Goal: Task Accomplishment & Management: Manage account settings

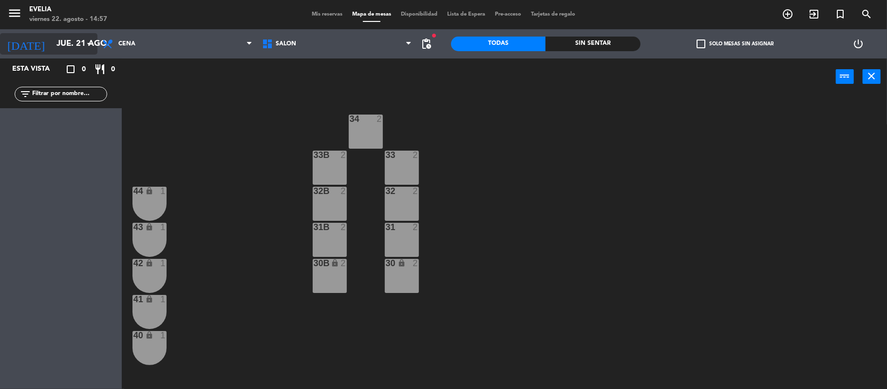
click at [71, 46] on input "jue. 21 ago." at bounding box center [104, 44] width 105 height 19
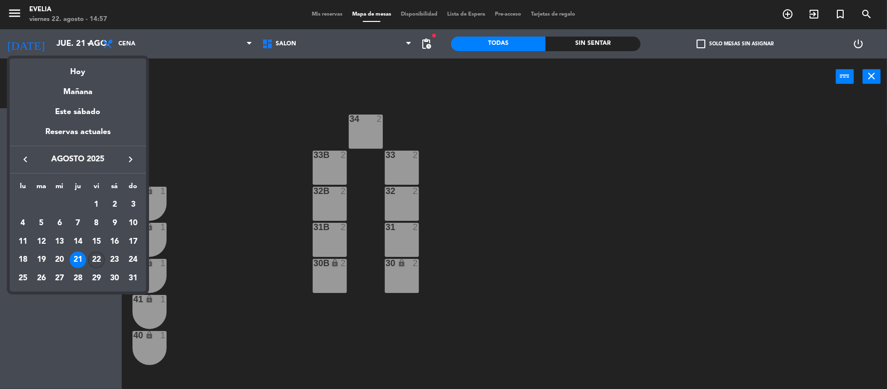
click at [93, 255] on div "22" at bounding box center [96, 259] width 17 height 17
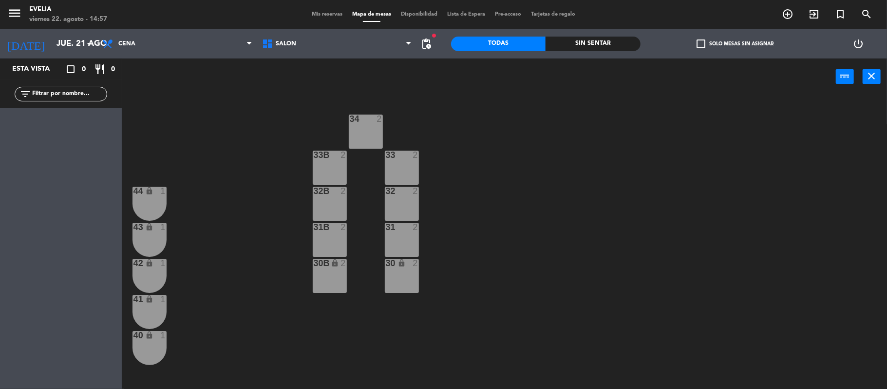
type input "vie. 22 ago."
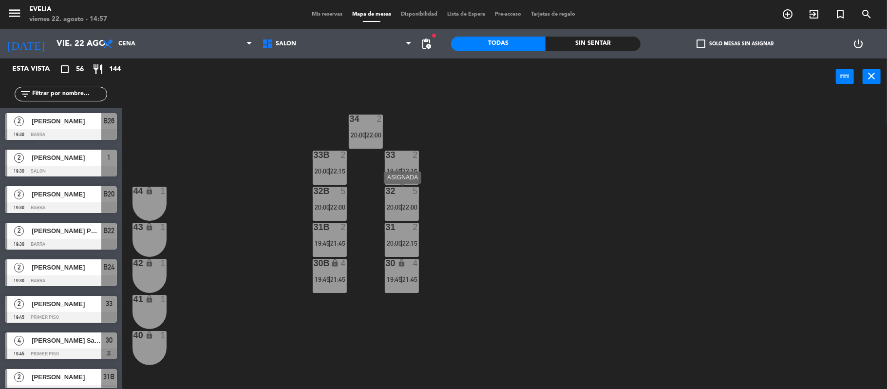
click at [410, 190] on div "5" at bounding box center [418, 191] width 16 height 9
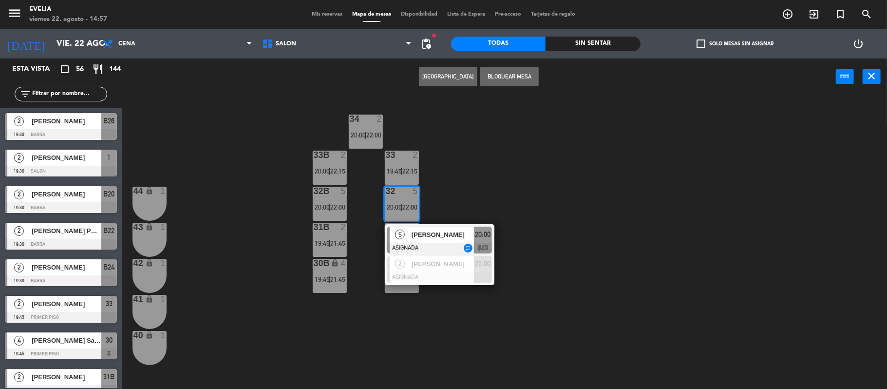
click at [449, 177] on div "34 2 20:00 | 22:00 33B 2 20:00 | 22:15 33 2 19:45 | 22:15 44 lock 1 32B 5 20:00…" at bounding box center [509, 244] width 757 height 294
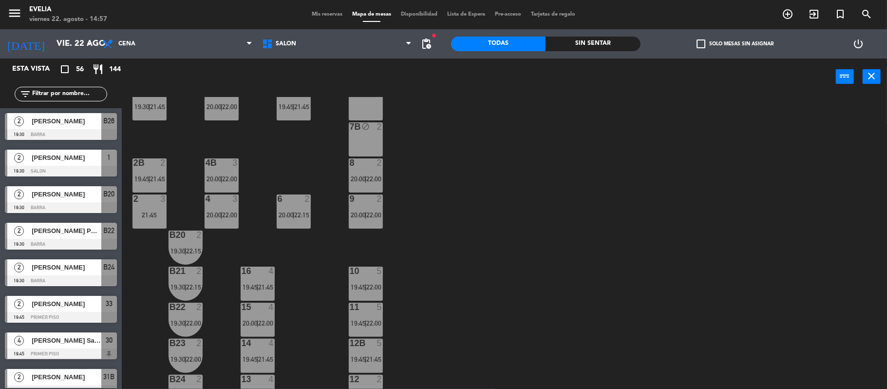
scroll to position [316, 0]
click at [145, 219] on div "21:45" at bounding box center [150, 215] width 34 height 7
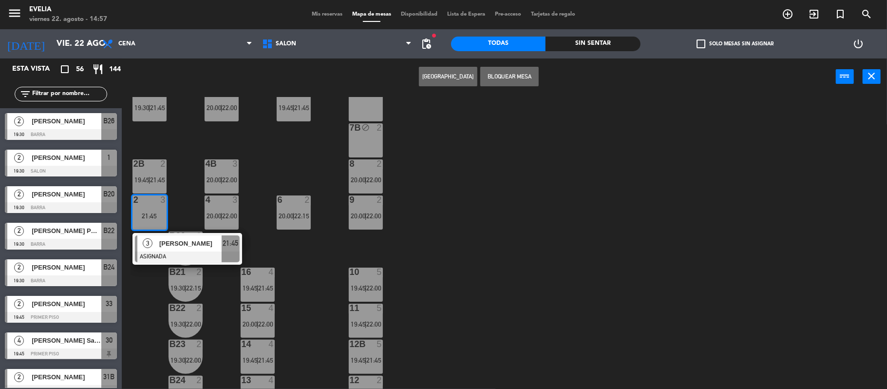
click at [180, 171] on div "34 2 20:00 | 22:00 33B 2 20:00 | 22:15 33 2 19:45 | 22:15 44 lock 1 32B 5 20:00…" at bounding box center [509, 244] width 757 height 294
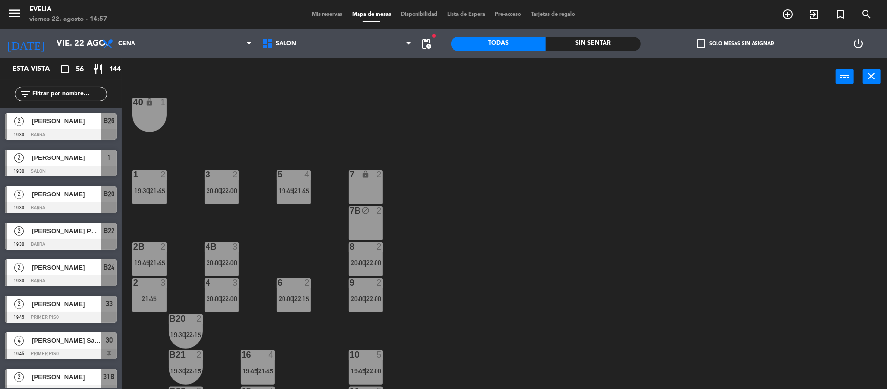
scroll to position [232, 0]
click at [156, 258] on div "2B 2 19:45 | 21:45" at bounding box center [150, 260] width 34 height 34
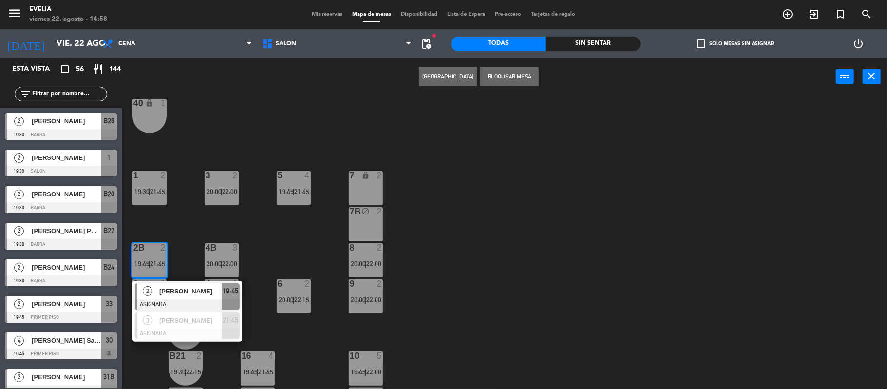
click at [167, 299] on div at bounding box center [187, 304] width 105 height 11
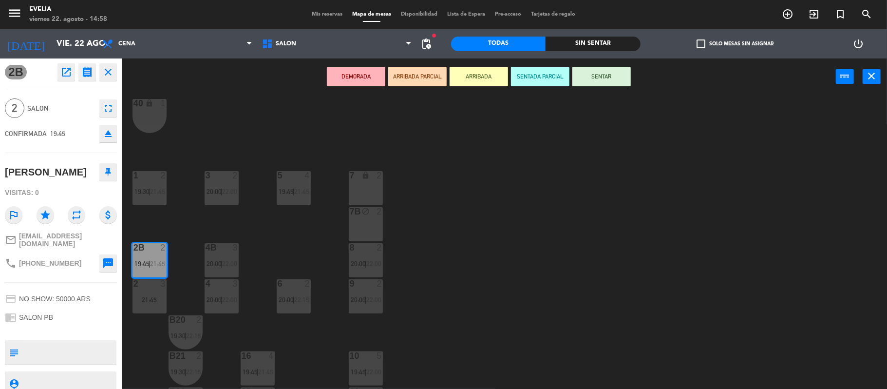
click at [147, 244] on div at bounding box center [149, 247] width 16 height 9
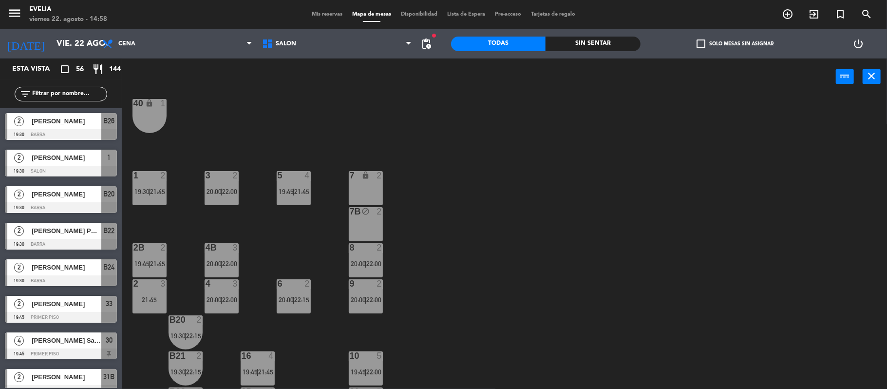
click at [147, 244] on div at bounding box center [149, 247] width 16 height 9
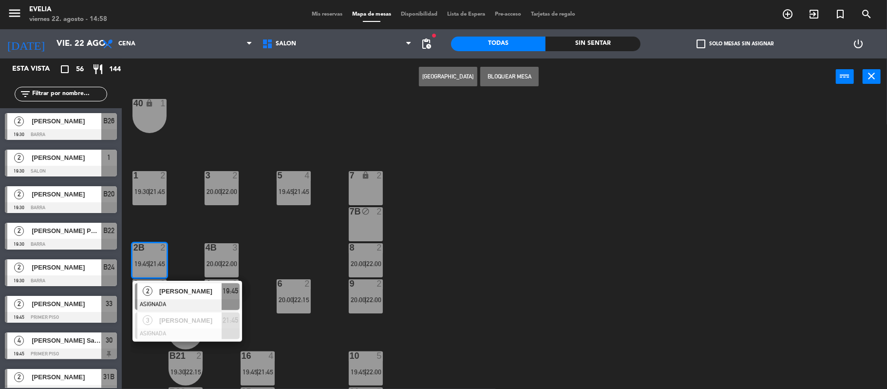
click at [151, 291] on span "2" at bounding box center [148, 291] width 10 height 10
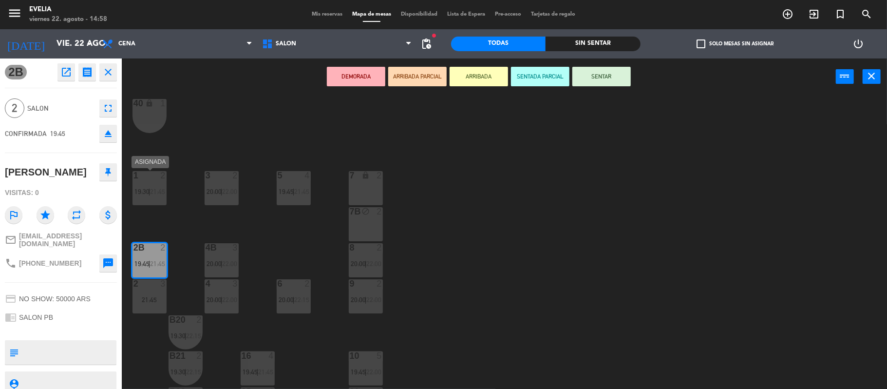
click at [143, 196] on div "1 2 19:30 | 21:45" at bounding box center [150, 188] width 34 height 34
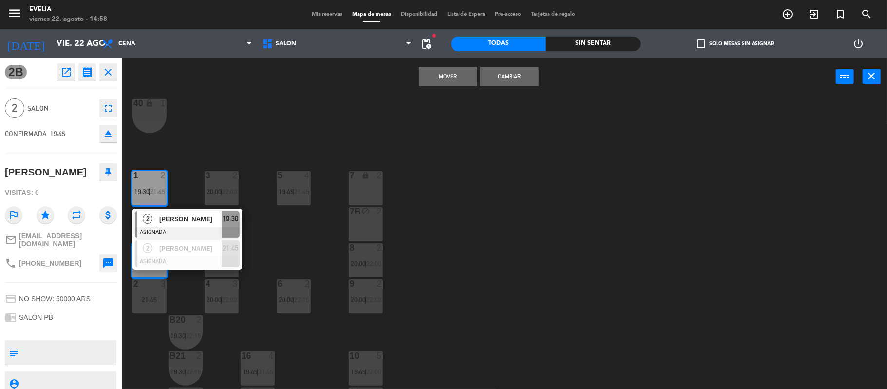
click at [166, 215] on span "[PERSON_NAME]" at bounding box center [190, 219] width 62 height 10
click at [520, 74] on button "Cambiar" at bounding box center [510, 76] width 58 height 19
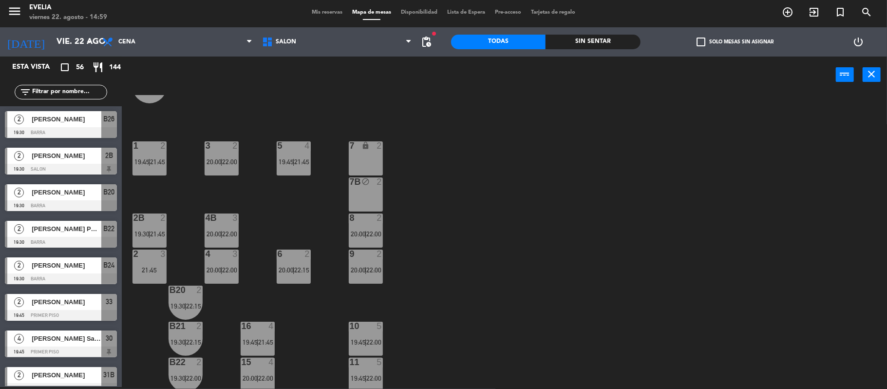
scroll to position [260, 0]
click at [149, 223] on div "2B 2 19:30 | 21:45" at bounding box center [150, 230] width 34 height 34
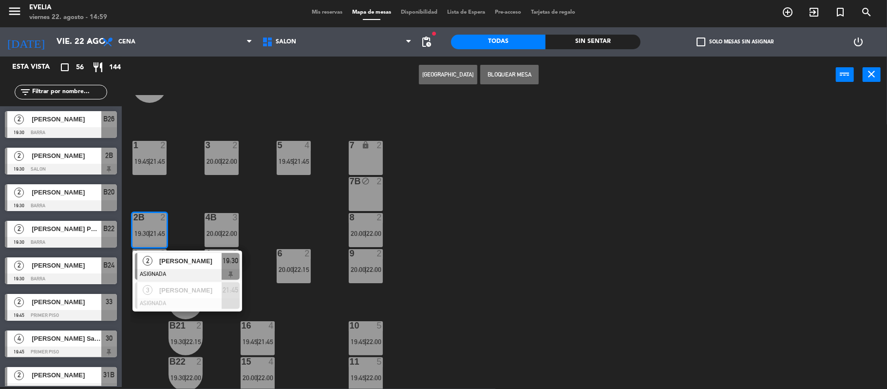
scroll to position [309, 0]
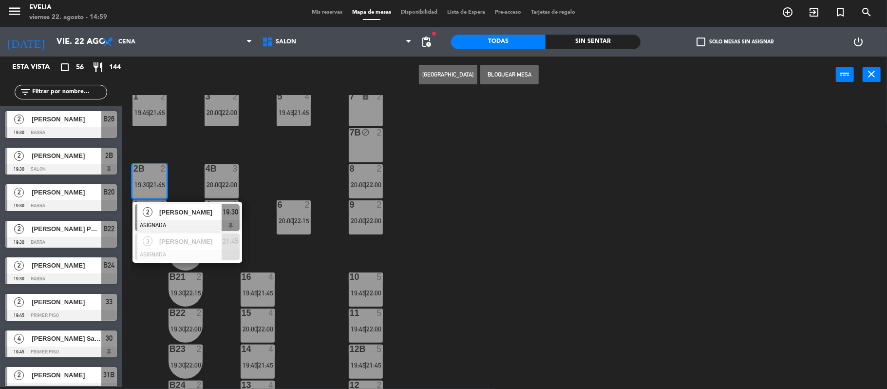
click at [409, 194] on div "34 2 20:00 | 22:00 33B 2 20:00 | 22:15 33 2 19:45 | 22:15 44 lock 1 32B 5 20:00…" at bounding box center [509, 242] width 757 height 294
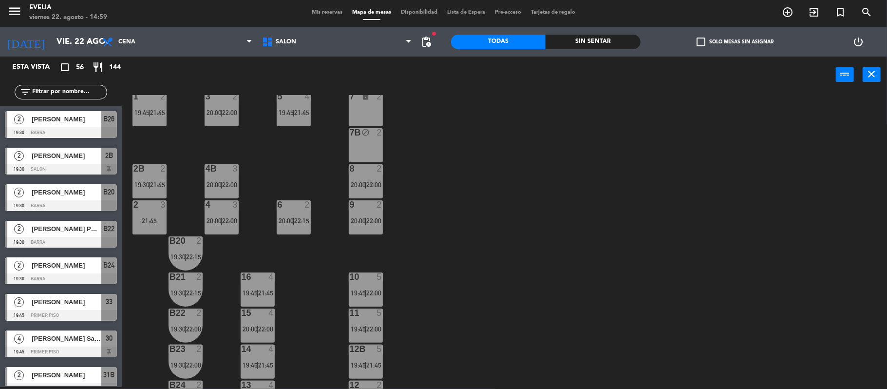
click at [234, 179] on div "4B 3 20:00 | 22:00" at bounding box center [222, 181] width 34 height 34
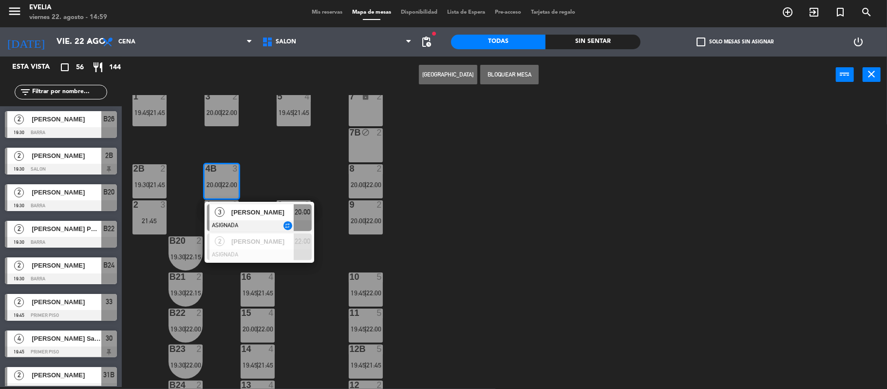
click at [256, 167] on div "34 2 20:00 | 22:00 33B 2 20:00 | 22:15 33 2 19:45 | 22:15 44 lock 1 32B 5 20:00…" at bounding box center [509, 242] width 757 height 294
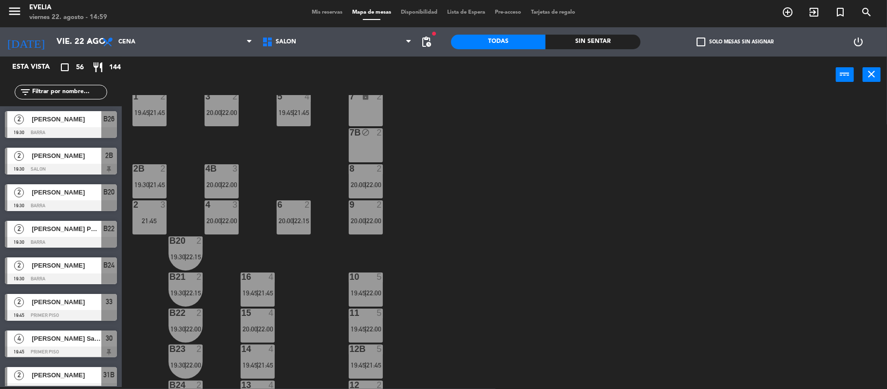
click at [160, 176] on div "2B 2 19:30 | 21:45" at bounding box center [150, 181] width 34 height 34
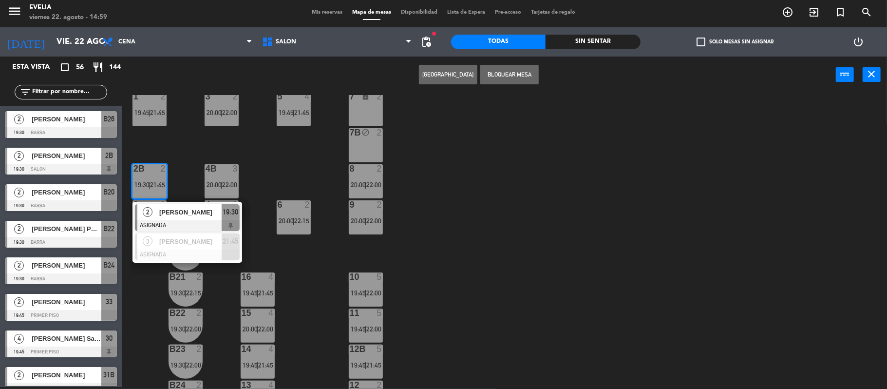
click at [174, 213] on span "[PERSON_NAME]" at bounding box center [190, 212] width 62 height 10
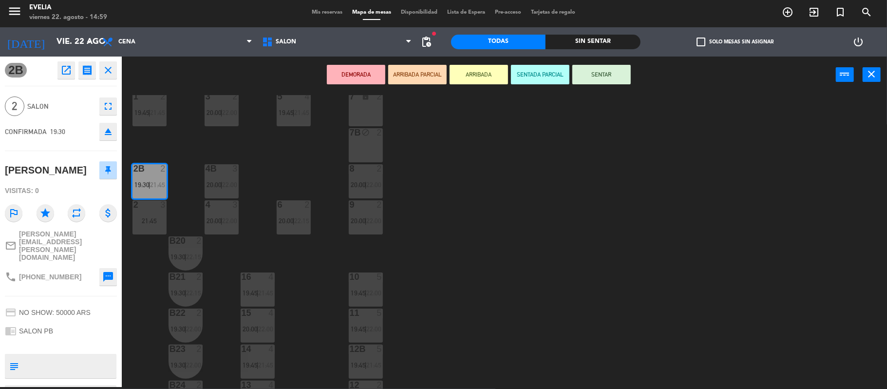
click at [366, 152] on div "7B block 2" at bounding box center [366, 145] width 34 height 34
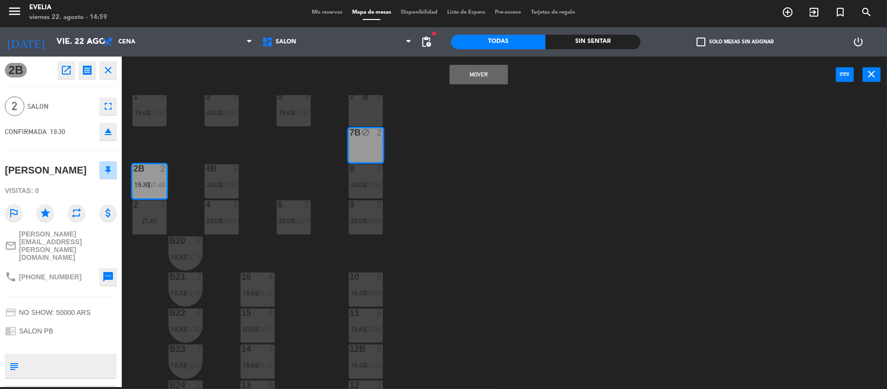
click at [479, 80] on button "Mover" at bounding box center [479, 74] width 58 height 19
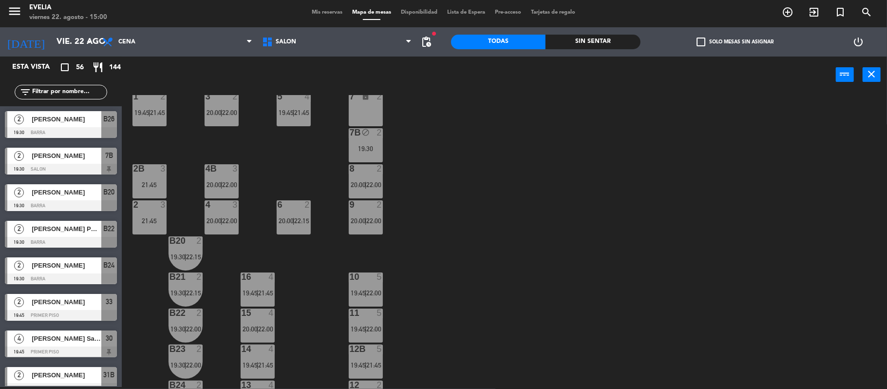
click at [147, 182] on div "21:45" at bounding box center [150, 184] width 34 height 7
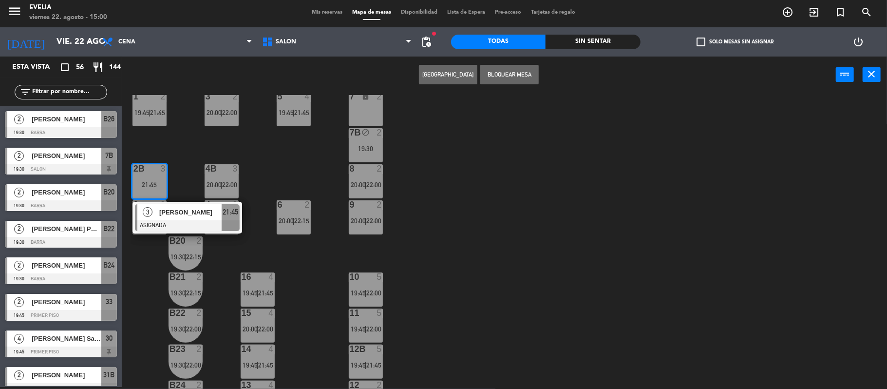
click at [140, 250] on div "34 2 20:00 | 22:00 33B 2 20:00 | 22:15 33 2 19:45 | 22:15 44 lock 1 32B 5 20:00…" at bounding box center [509, 242] width 757 height 294
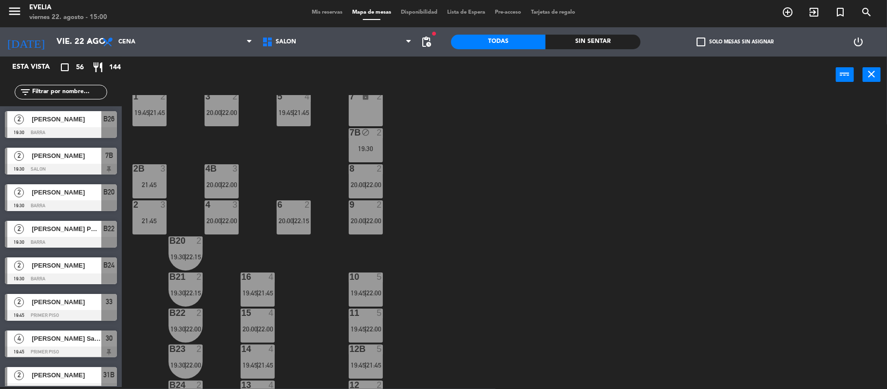
click at [151, 217] on div "21:45" at bounding box center [150, 220] width 34 height 7
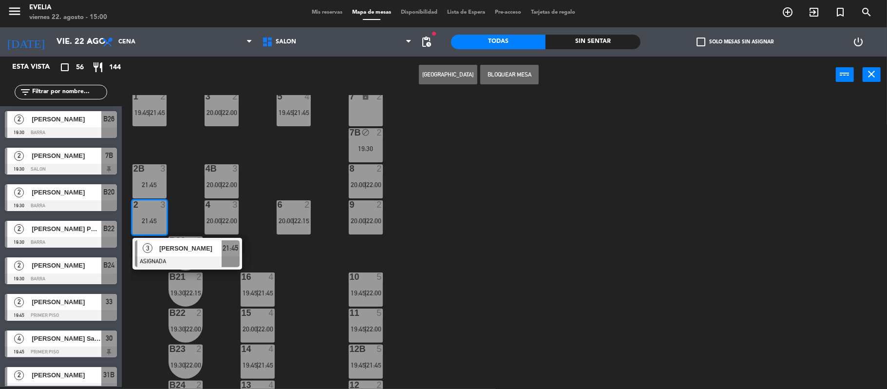
click at [154, 190] on div "2B 3 21:45" at bounding box center [150, 181] width 34 height 34
click at [442, 81] on button "[GEOGRAPHIC_DATA]" at bounding box center [448, 74] width 58 height 19
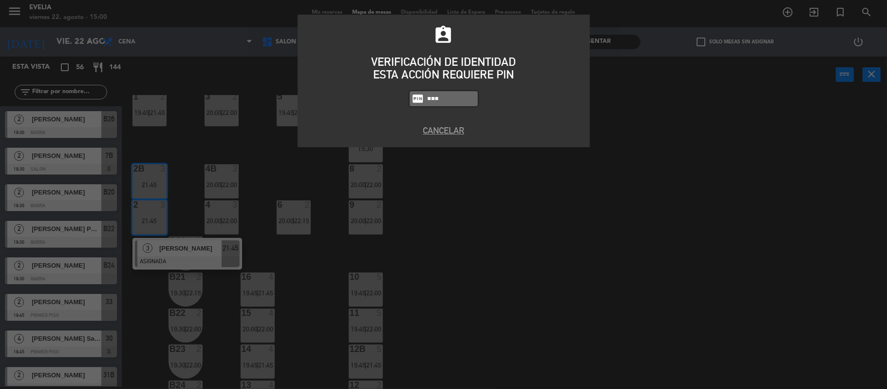
type input "7980"
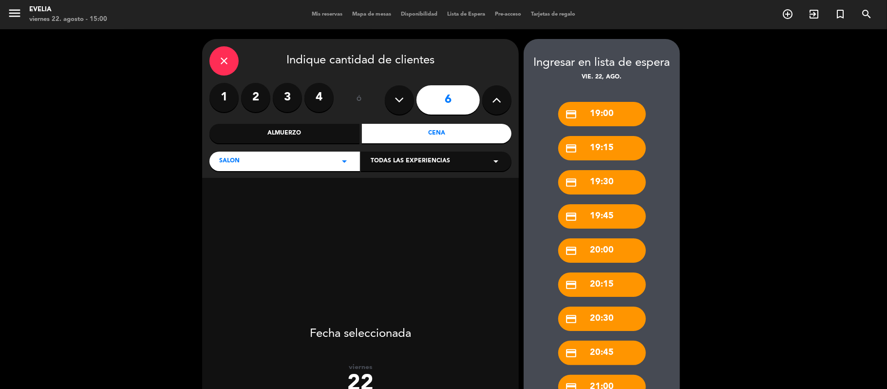
click at [229, 67] on div "close" at bounding box center [224, 60] width 29 height 29
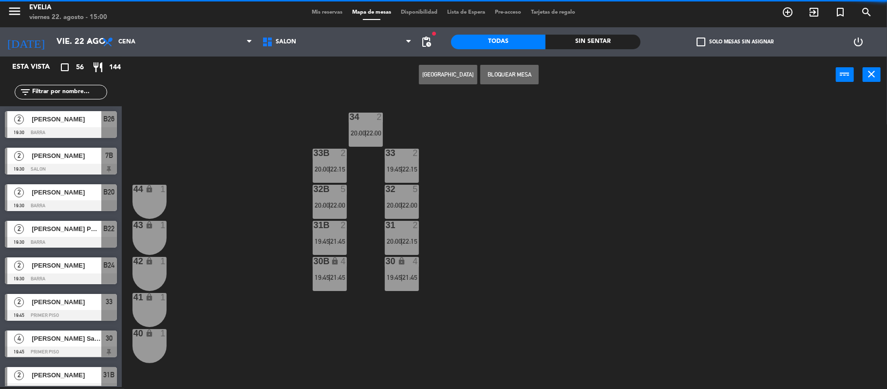
click at [702, 39] on span "check_box_outline_blank" at bounding box center [701, 42] width 9 height 9
click at [736, 42] on input "check_box_outline_blank Solo mesas sin asignar" at bounding box center [736, 42] width 0 height 0
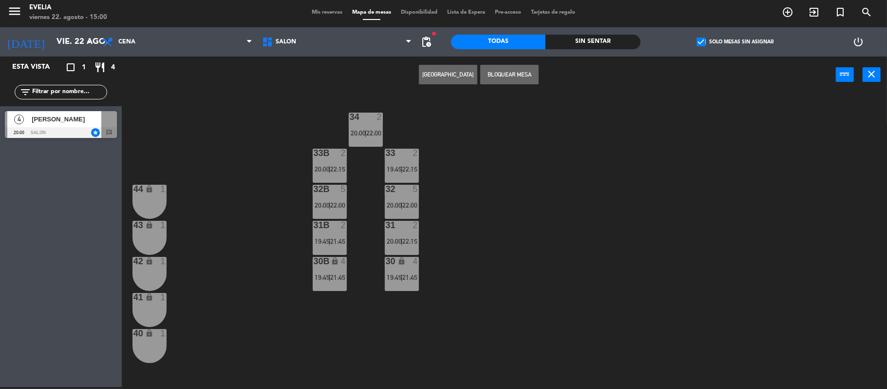
click at [77, 114] on span "[PERSON_NAME]" at bounding box center [67, 119] width 70 height 10
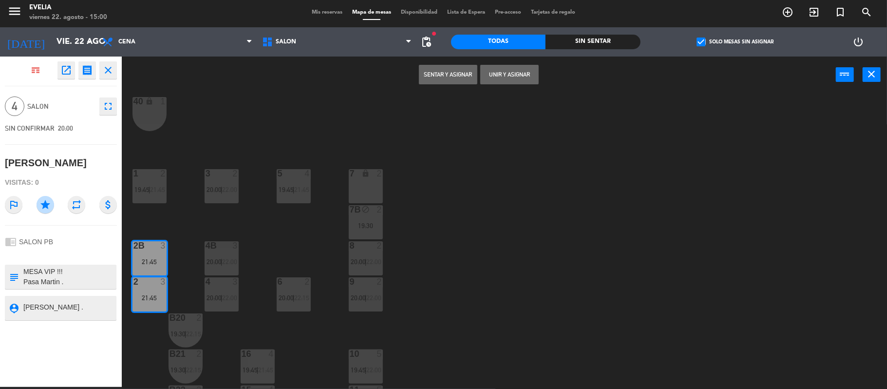
scroll to position [232, 0]
click at [522, 67] on button "Unir y asignar" at bounding box center [510, 74] width 58 height 19
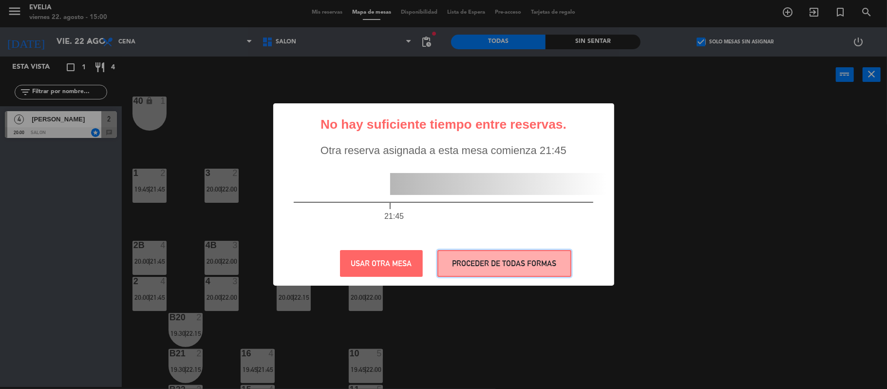
click at [481, 273] on button "PROCEDER DE TODAS FORMAS" at bounding box center [505, 263] width 134 height 27
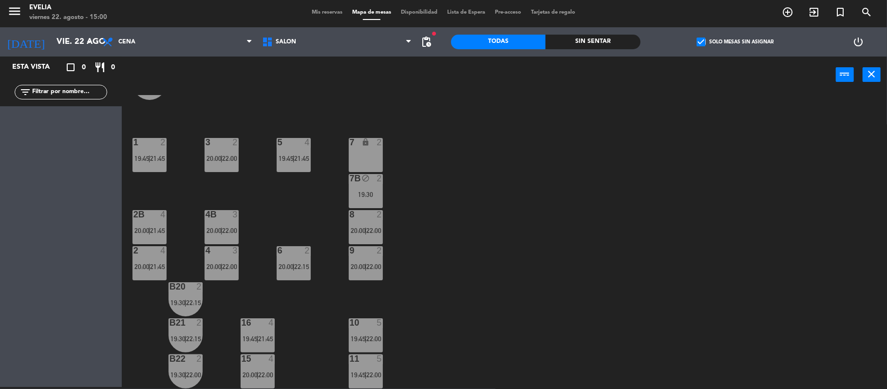
scroll to position [262, 0]
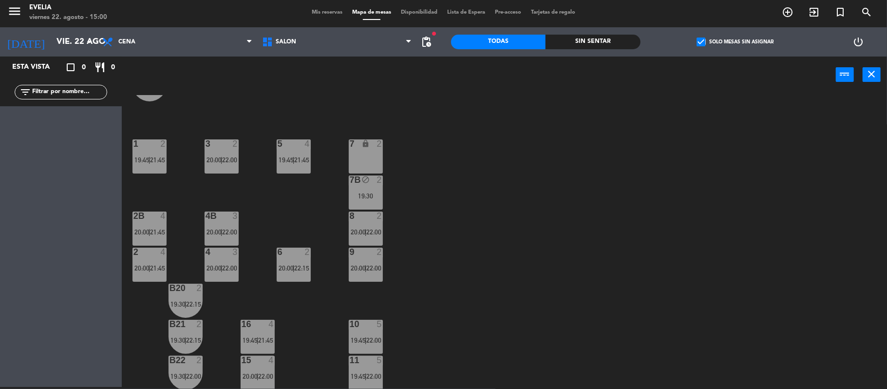
drag, startPoint x: 201, startPoint y: 225, endPoint x: 219, endPoint y: 240, distance: 23.9
click at [219, 240] on div "34 2 20:00 | 22:00 33B 2 20:00 | 22:15 33 2 19:45 | 22:15 44 lock 1 32B 5 20:00…" at bounding box center [509, 242] width 757 height 294
click at [219, 240] on div "4B 3 20:00 | 22:00" at bounding box center [222, 229] width 34 height 34
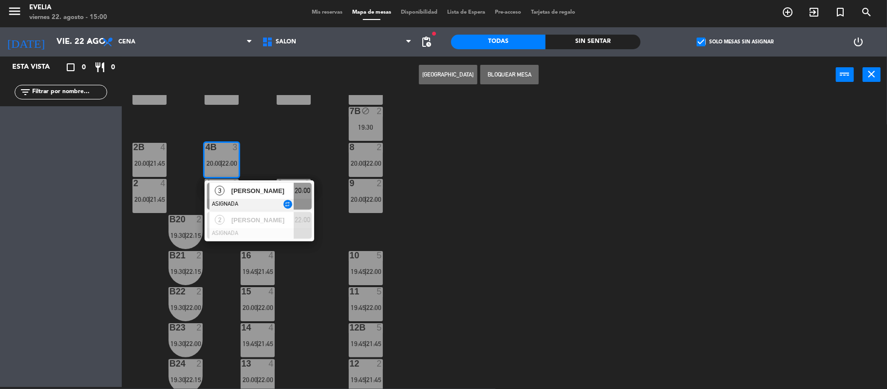
scroll to position [330, 0]
click at [436, 212] on div "34 2 20:00 | 22:00 33B 2 20:00 | 22:15 33 2 19:45 | 22:15 44 lock 1 32B 5 20:00…" at bounding box center [509, 242] width 757 height 294
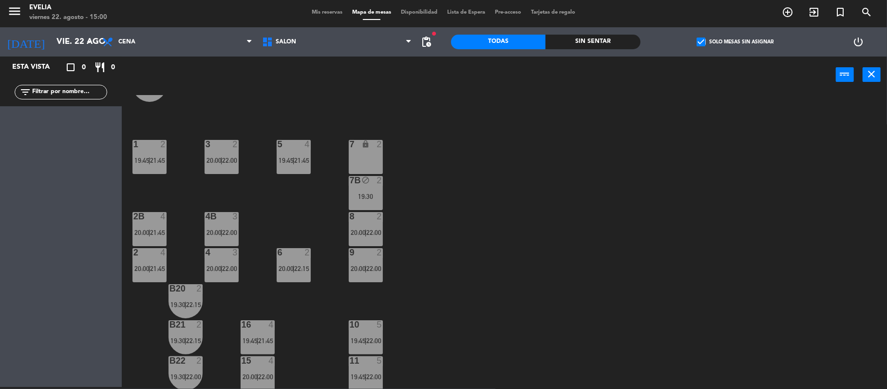
scroll to position [260, 0]
click at [278, 221] on div "34 2 20:00 | 22:00 33B 2 20:00 | 22:15 33 2 19:45 | 22:15 44 lock 1 32B 5 20:00…" at bounding box center [509, 242] width 757 height 294
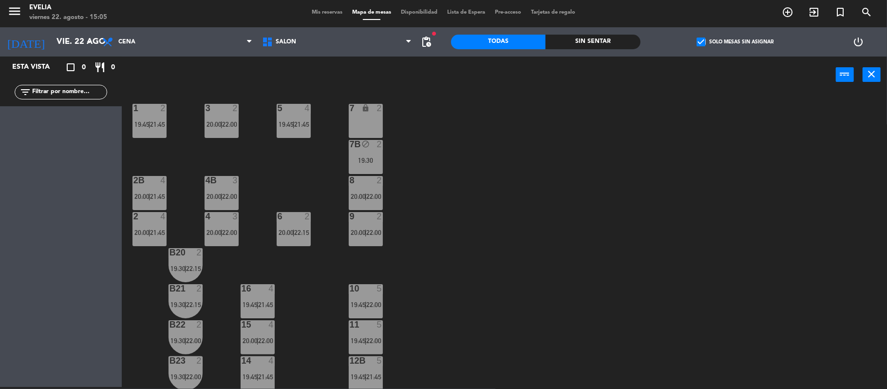
scroll to position [297, 0]
click at [375, 198] on span "22:00" at bounding box center [374, 196] width 15 height 8
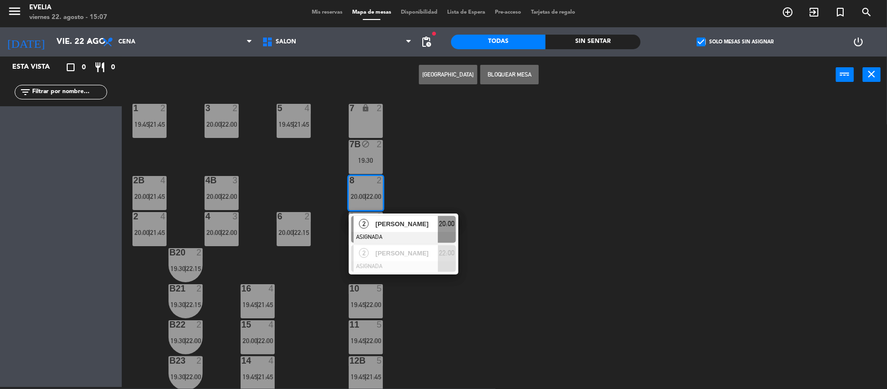
click at [509, 143] on div "34 2 20:00 | 22:00 33B 2 20:00 | 22:15 33 2 19:45 | 22:15 44 lock 1 32B 5 20:00…" at bounding box center [509, 242] width 757 height 294
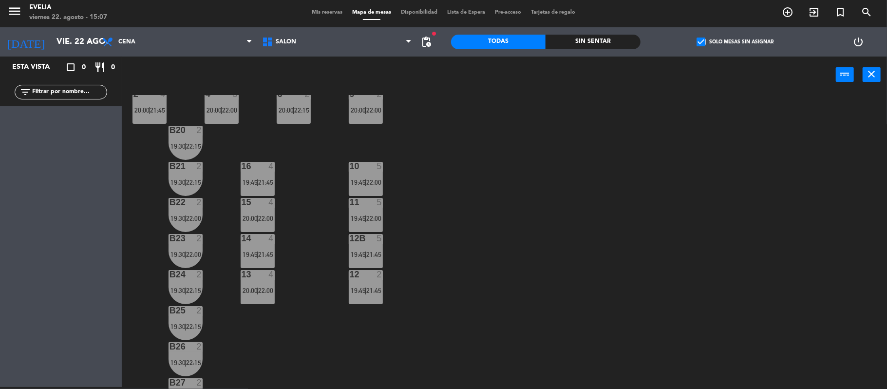
scroll to position [420, 0]
click at [273, 247] on div "14 4 19:45 | 21:45" at bounding box center [258, 250] width 34 height 34
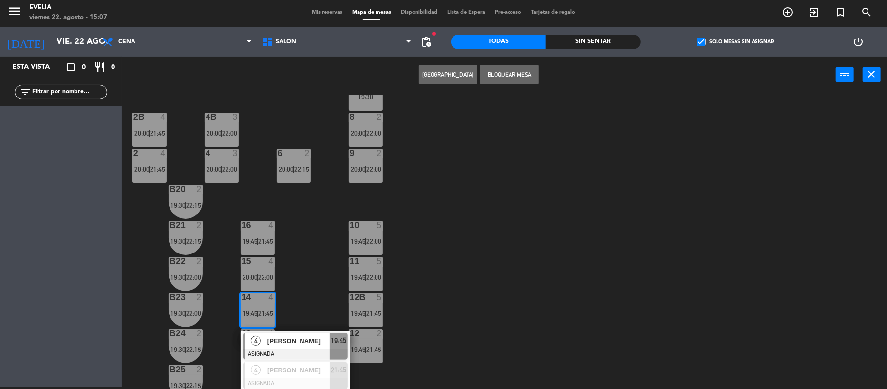
scroll to position [361, 0]
click at [423, 43] on span "pending_actions" at bounding box center [427, 42] width 12 height 12
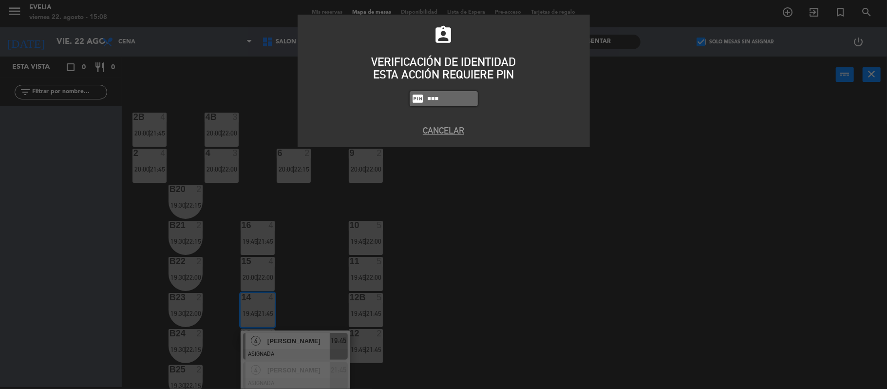
type input "7980"
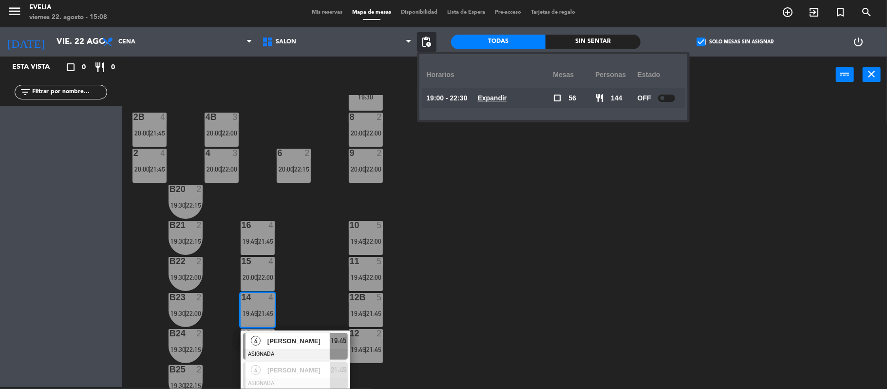
click at [632, 199] on div "34 2 20:00 | 22:00 33B 2 20:00 | 22:15 33 2 19:45 | 22:15 44 lock 1 32B 5 20:00…" at bounding box center [509, 242] width 757 height 294
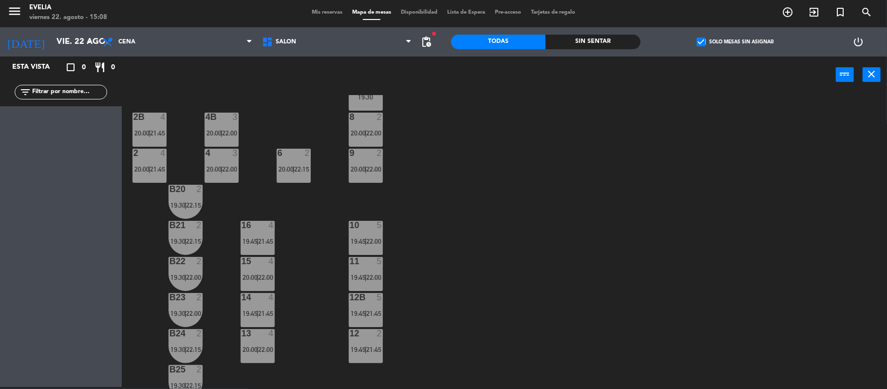
click at [253, 262] on div at bounding box center [258, 261] width 16 height 9
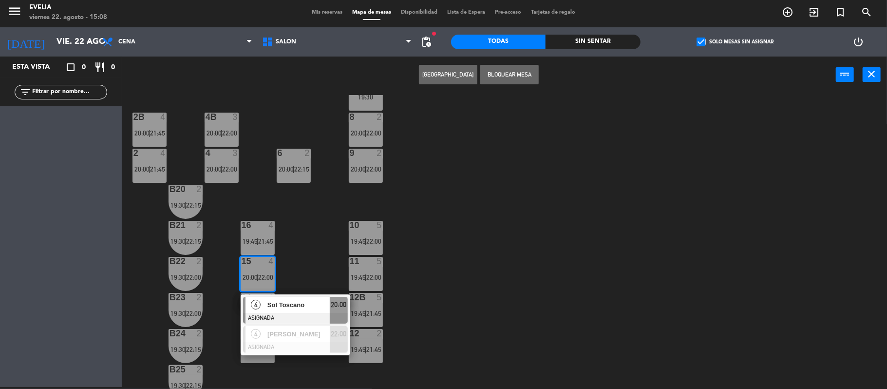
click at [307, 248] on div "34 2 20:00 | 22:00 33B 2 20:00 | 22:15 33 2 19:45 | 22:15 44 lock 1 32B 5 20:00…" at bounding box center [509, 242] width 757 height 294
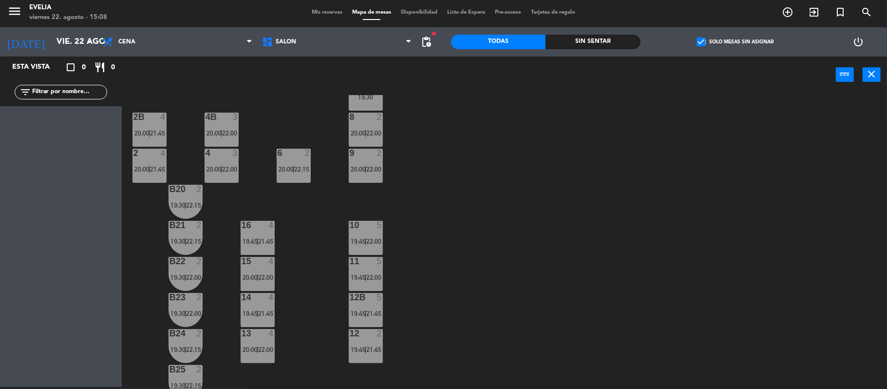
click at [267, 307] on div "14 4 19:45 | 21:45" at bounding box center [258, 310] width 34 height 34
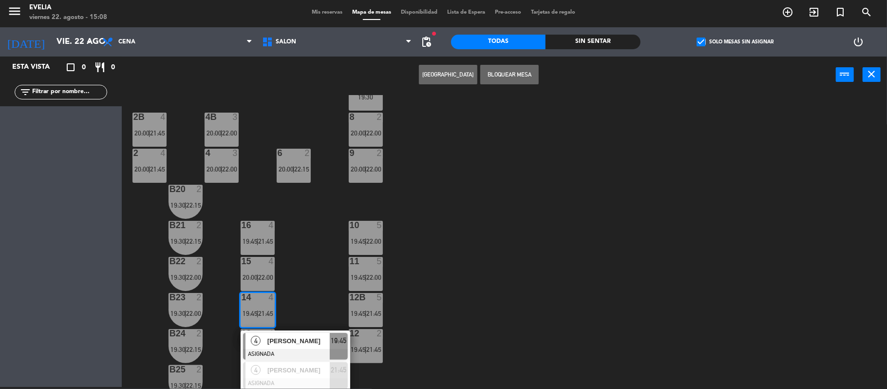
click at [283, 338] on span "[PERSON_NAME]" at bounding box center [299, 341] width 62 height 10
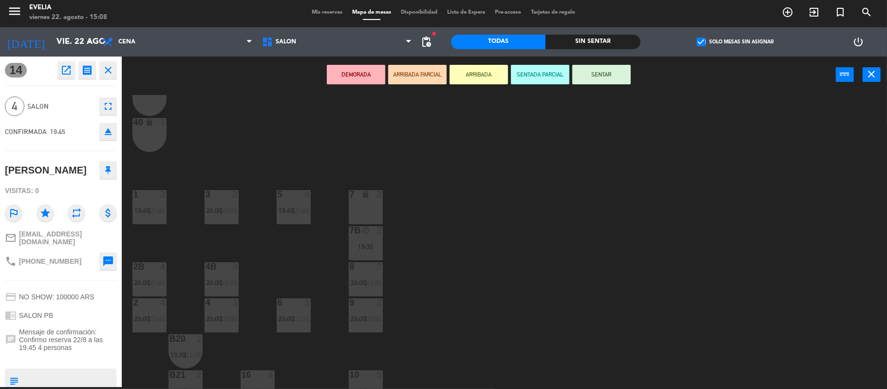
scroll to position [210, 0]
click at [152, 131] on div "40 lock 1" at bounding box center [150, 136] width 34 height 34
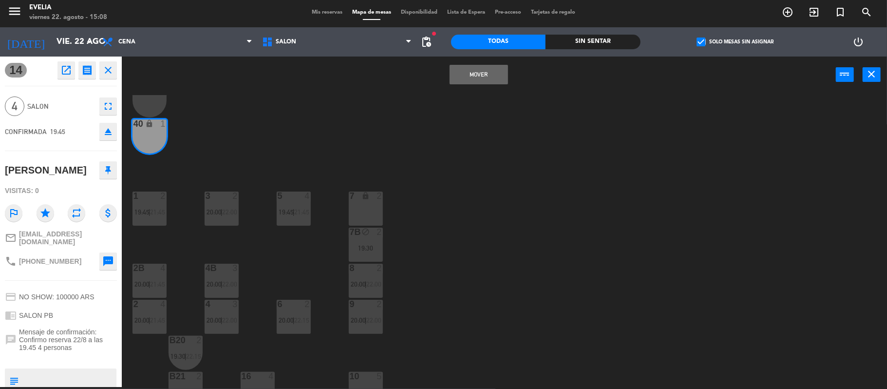
click at [487, 62] on div "Mover power_input close" at bounding box center [479, 75] width 714 height 37
click at [480, 77] on button "Mover" at bounding box center [479, 74] width 58 height 19
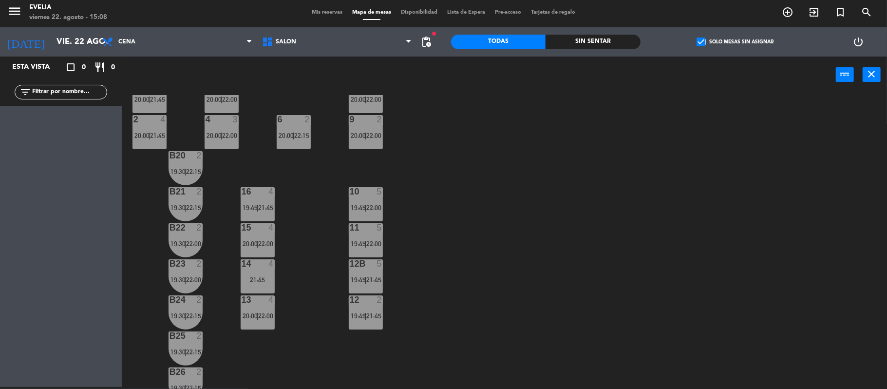
scroll to position [395, 0]
click at [260, 276] on div "21:45" at bounding box center [258, 279] width 34 height 7
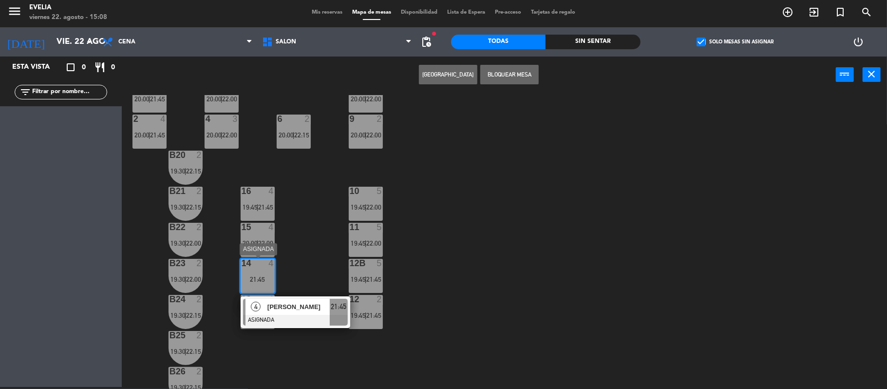
click at [283, 318] on div at bounding box center [295, 320] width 105 height 11
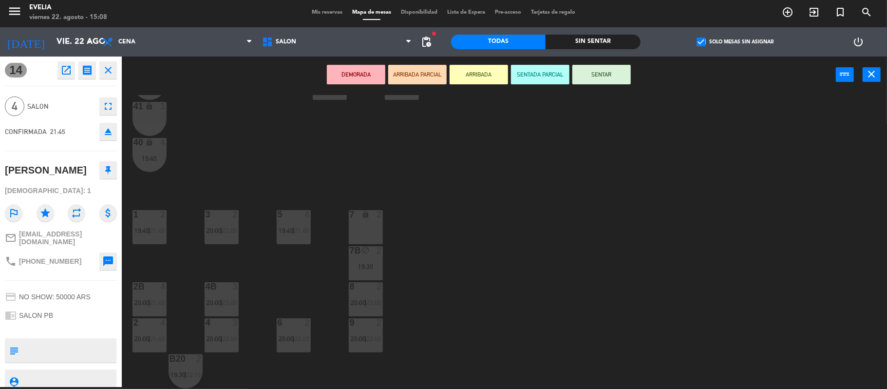
scroll to position [442, 0]
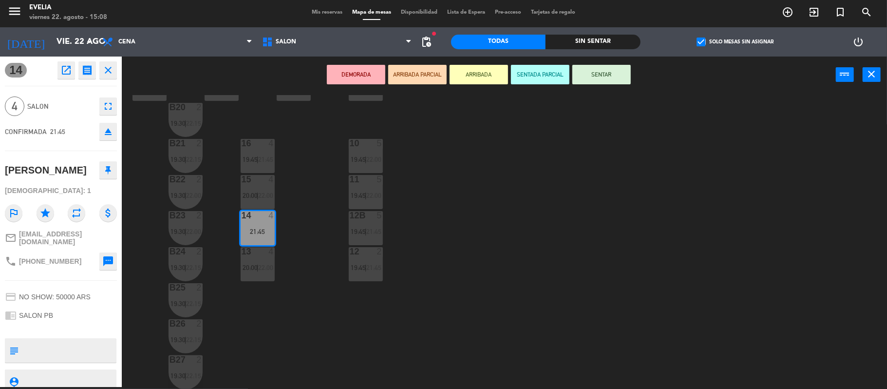
click at [257, 229] on div "21:45" at bounding box center [258, 231] width 34 height 7
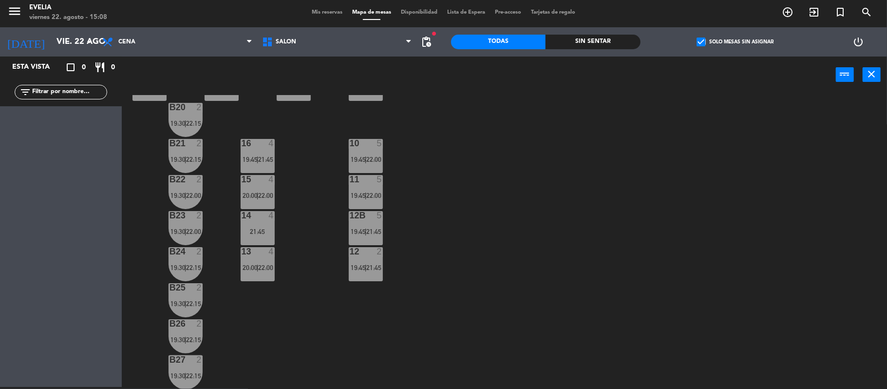
click at [257, 229] on div "21:45" at bounding box center [258, 231] width 34 height 7
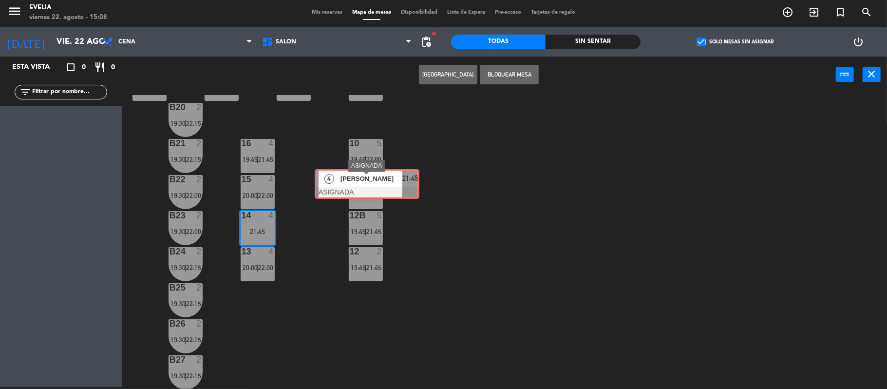
drag, startPoint x: 269, startPoint y: 259, endPoint x: 342, endPoint y: 176, distance: 109.8
click at [342, 176] on div "34 2 20:00 | 22:00 33B 2 20:00 | 22:15 33 2 19:45 | 22:15 44 lock 1 32B 5 20:00…" at bounding box center [509, 242] width 757 height 294
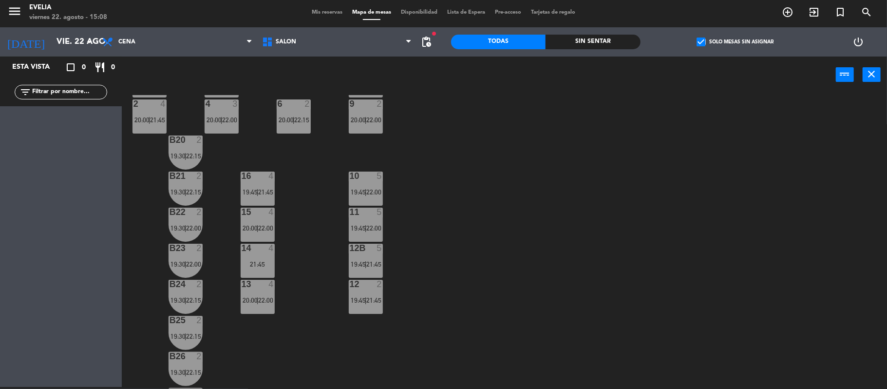
scroll to position [408, 0]
click at [252, 260] on div "14 4 21:45" at bounding box center [258, 262] width 34 height 34
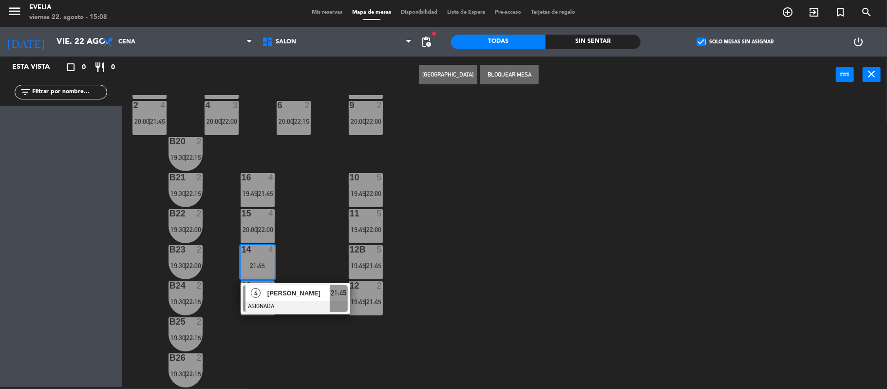
click at [260, 289] on div "4" at bounding box center [256, 293] width 21 height 16
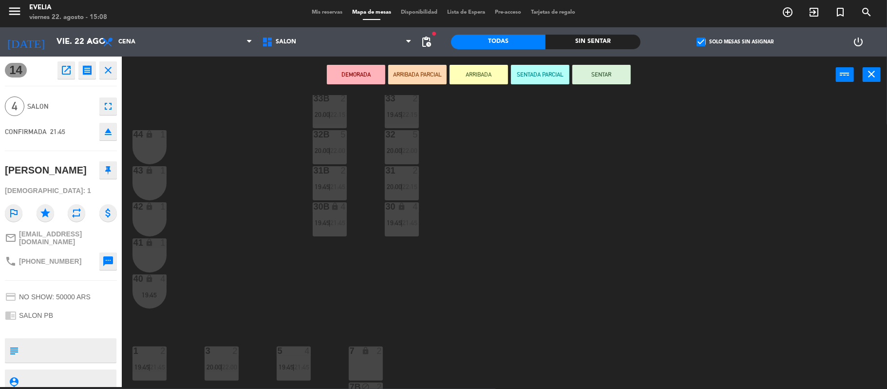
scroll to position [54, 0]
click at [143, 256] on div "41 lock 1" at bounding box center [150, 256] width 34 height 34
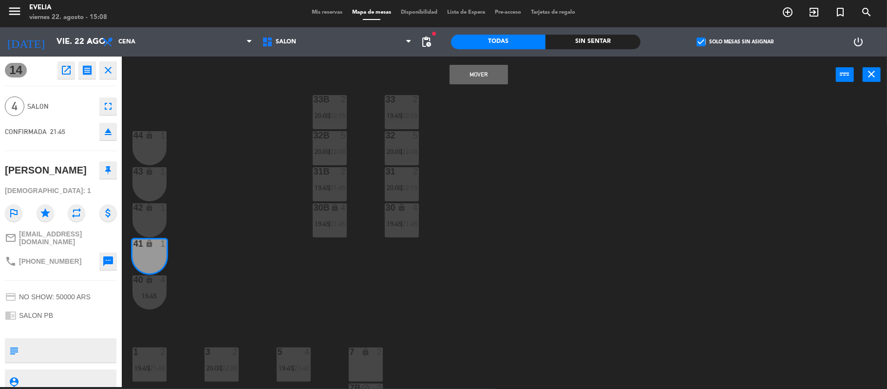
click at [497, 62] on div "Mover power_input close" at bounding box center [479, 75] width 714 height 37
click at [494, 63] on div "Mover power_input close" at bounding box center [479, 75] width 714 height 37
click at [494, 69] on button "Mover" at bounding box center [479, 74] width 58 height 19
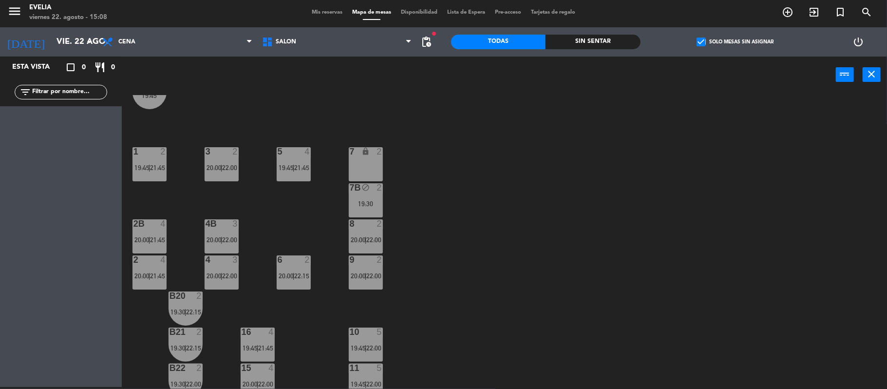
scroll to position [254, 0]
click at [366, 270] on div "9 2 20:00 | 22:00" at bounding box center [366, 272] width 34 height 34
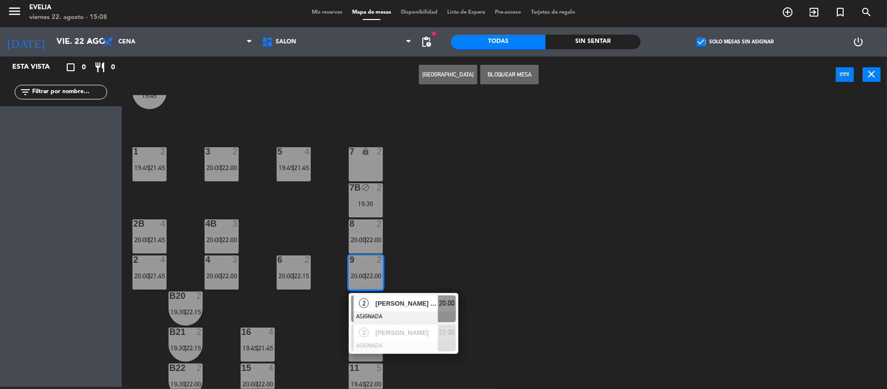
click at [386, 298] on span "[PERSON_NAME] [PERSON_NAME]" at bounding box center [407, 303] width 62 height 10
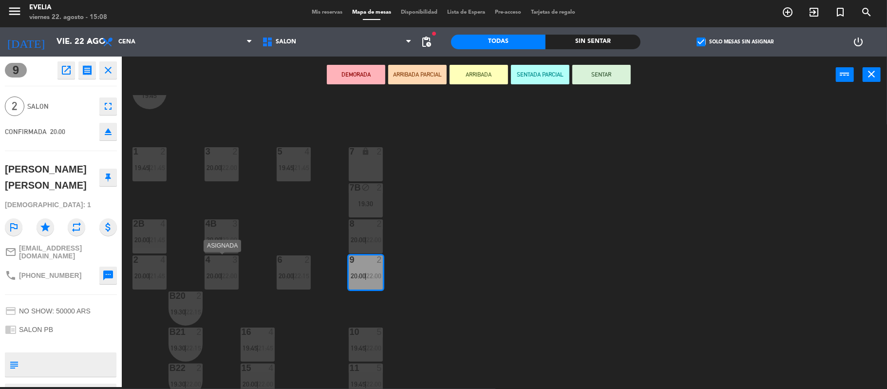
click at [227, 277] on span "22:00" at bounding box center [230, 276] width 15 height 8
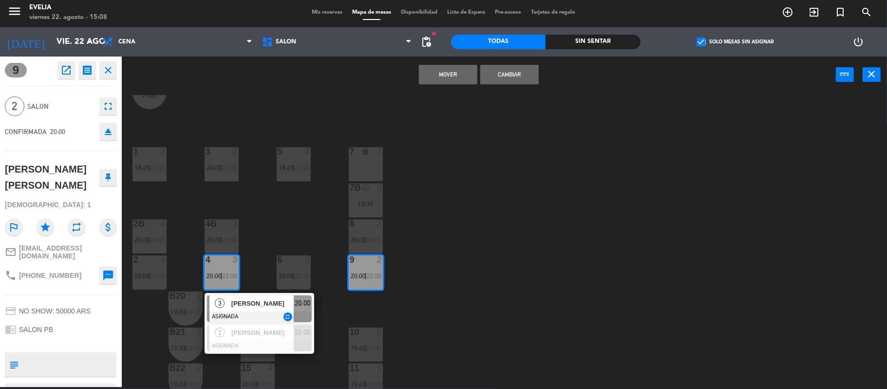
drag, startPoint x: 460, startPoint y: 207, endPoint x: 258, endPoint y: 242, distance: 205.3
click at [258, 242] on div "34 2 20:00 | 22:00 33B 2 20:00 | 22:15 33 2 19:45 | 22:15 44 lock 1 32B 5 20:00…" at bounding box center [509, 242] width 757 height 294
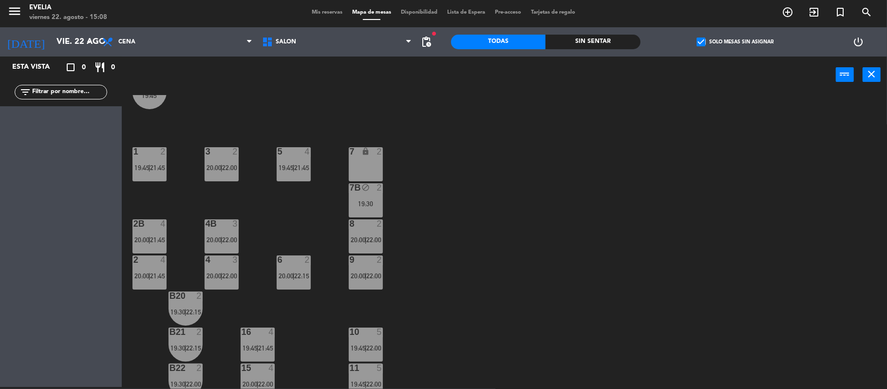
click at [258, 242] on div "34 2 20:00 | 22:00 33B 2 20:00 | 22:15 33 2 19:45 | 22:15 44 lock 1 32B 5 20:00…" at bounding box center [509, 242] width 757 height 294
click at [225, 267] on div "4 3 20:00 | 22:00" at bounding box center [222, 272] width 34 height 34
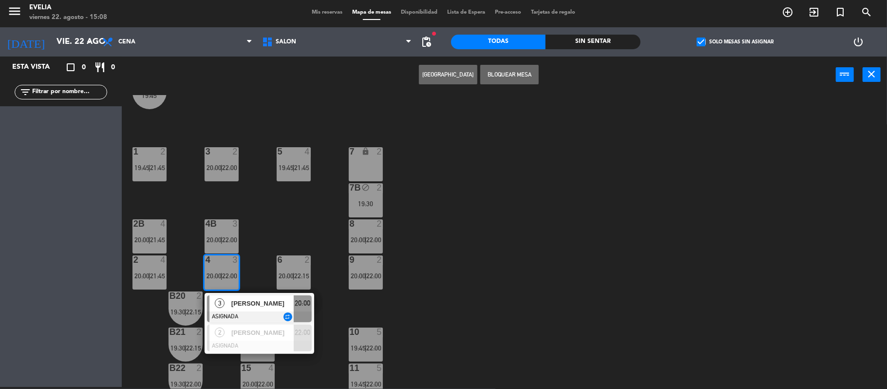
click at [241, 301] on span "[PERSON_NAME]" at bounding box center [262, 303] width 62 height 10
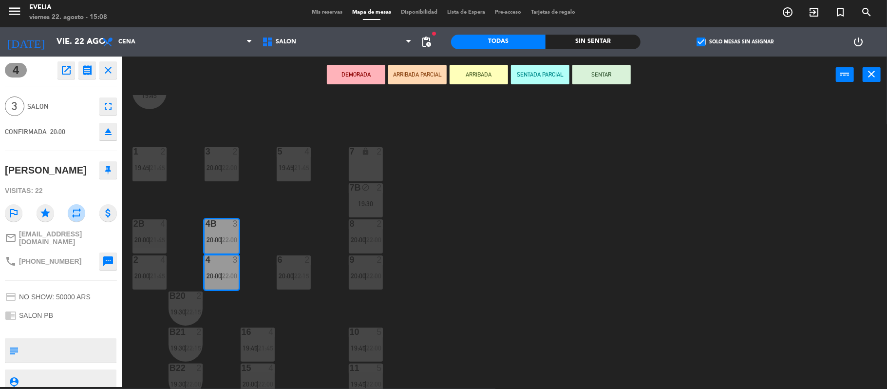
scroll to position [379, 0]
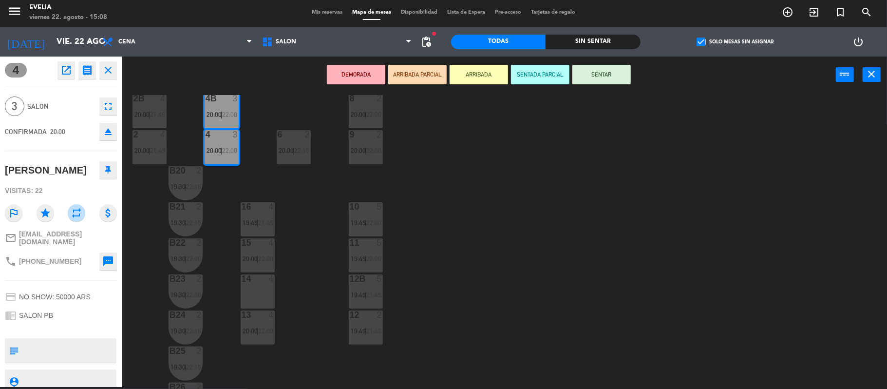
click at [256, 293] on div "14 4" at bounding box center [258, 291] width 34 height 34
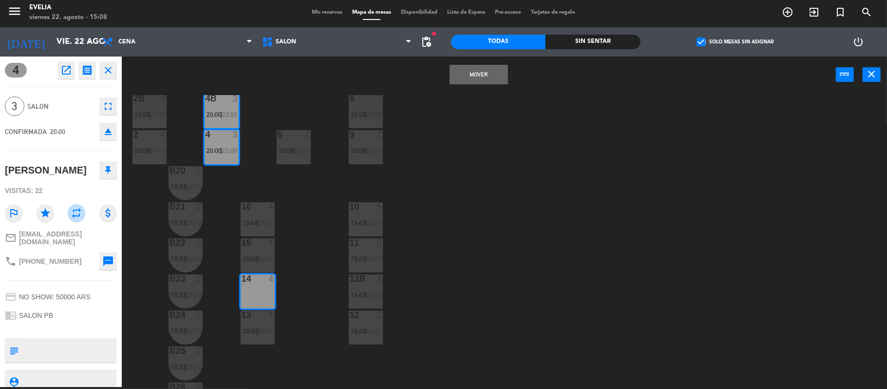
click at [486, 73] on button "Mover" at bounding box center [479, 74] width 58 height 19
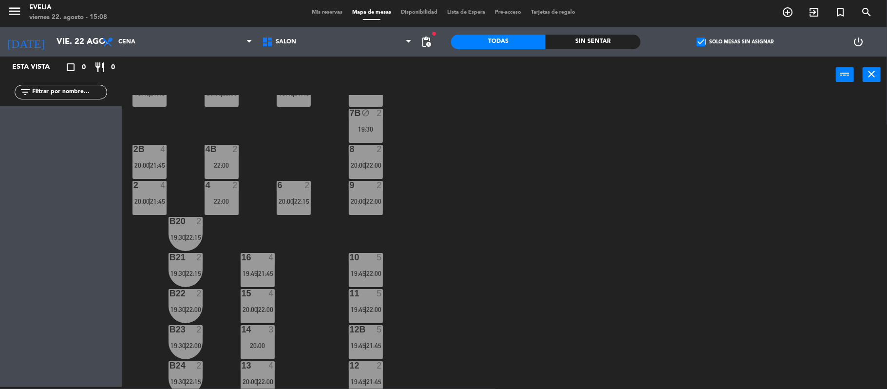
scroll to position [324, 0]
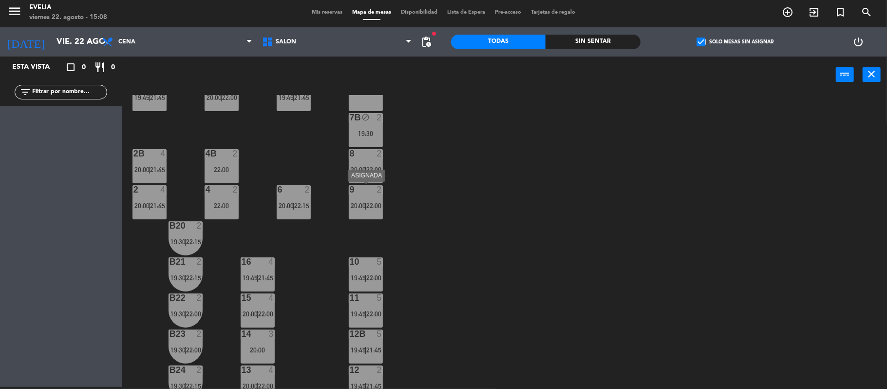
click at [369, 209] on div "9 2 20:00 | 22:00" at bounding box center [366, 202] width 34 height 34
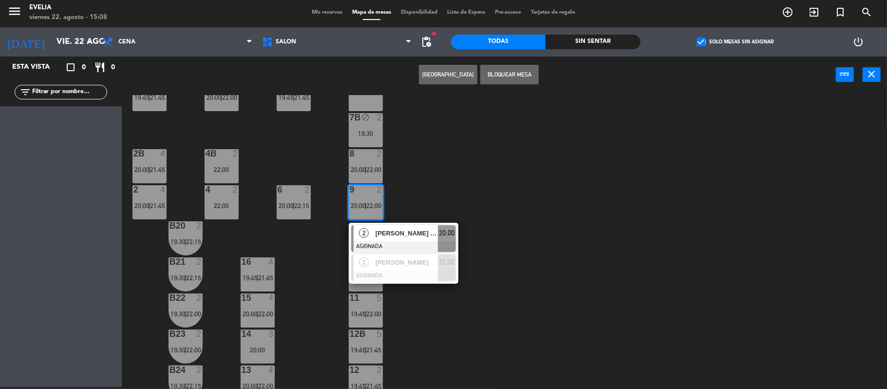
click at [443, 185] on div "34 2 20:00 | 22:00 33B 2 20:00 | 22:15 33 2 19:45 | 22:15 44 lock 1 32B 5 20:00…" at bounding box center [509, 242] width 757 height 294
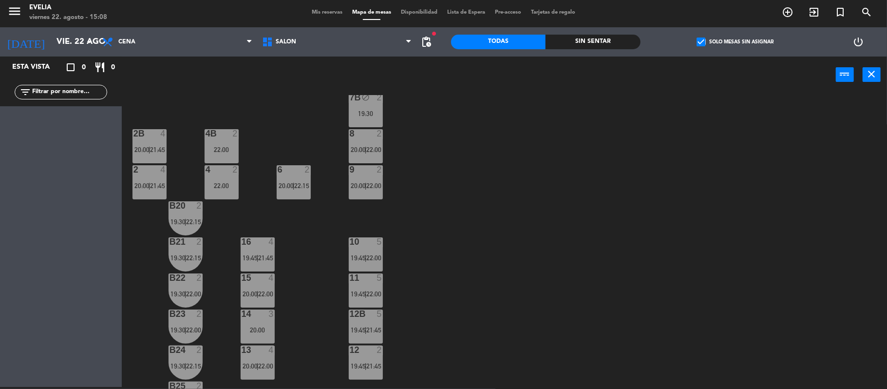
scroll to position [344, 0]
click at [149, 154] on div "2B 4 20:00 | 21:45" at bounding box center [150, 147] width 34 height 34
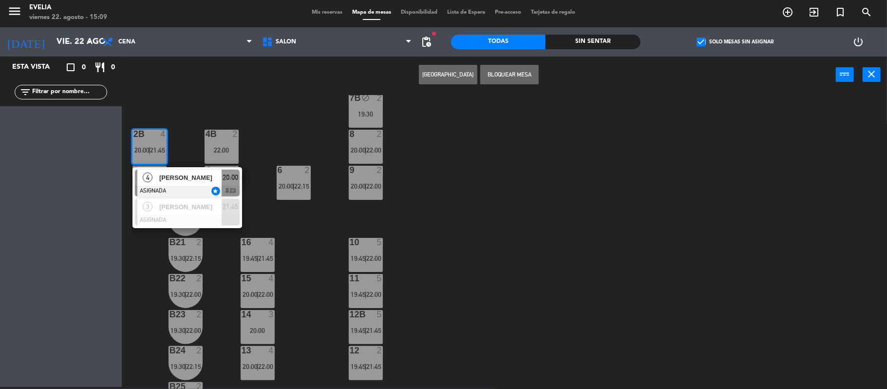
click at [178, 127] on div "34 2 20:00 | 22:00 33B 2 20:00 | 22:15 33 2 19:45 | 22:15 44 lock 1 32B 5 20:00…" at bounding box center [509, 242] width 757 height 294
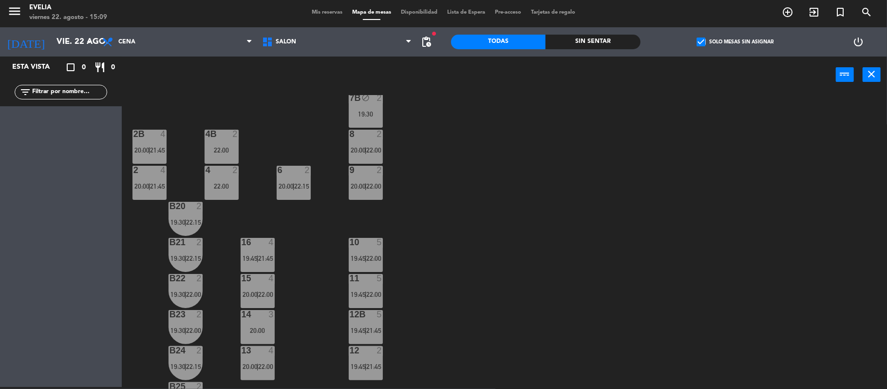
click at [160, 151] on span "21:45" at bounding box center [158, 150] width 15 height 8
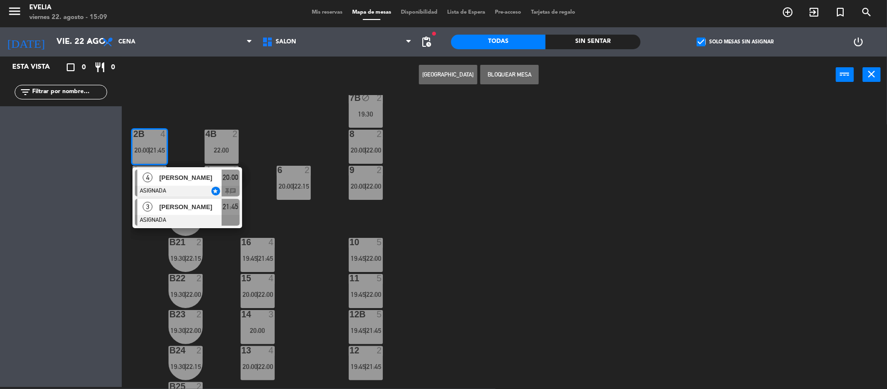
click at [179, 213] on div "[PERSON_NAME]" at bounding box center [189, 207] width 63 height 16
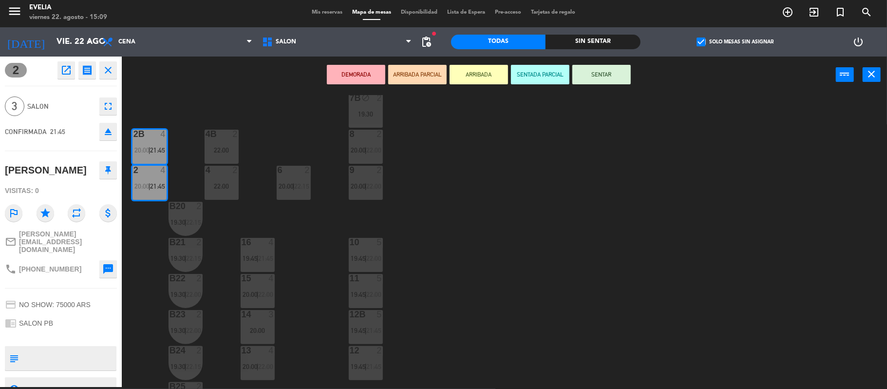
click at [260, 327] on div "20:00" at bounding box center [258, 330] width 34 height 7
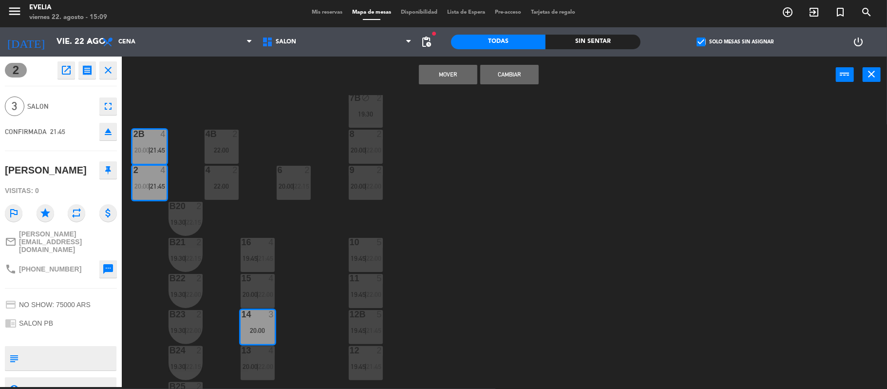
click at [468, 74] on button "Mover" at bounding box center [448, 74] width 58 height 19
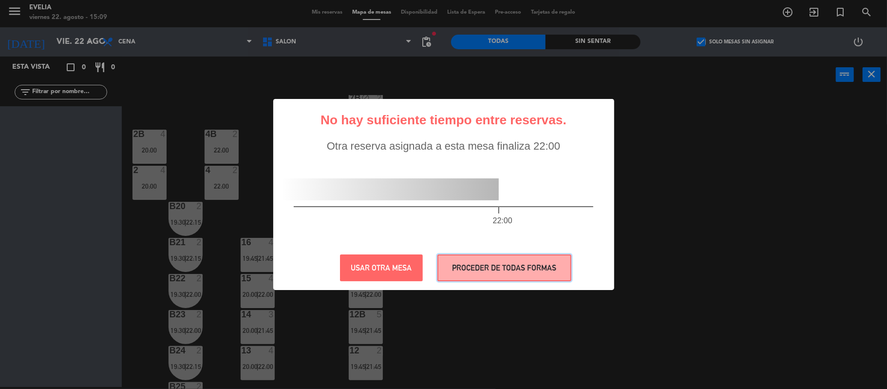
click at [505, 270] on button "PROCEDER DE TODAS FORMAS" at bounding box center [505, 267] width 134 height 27
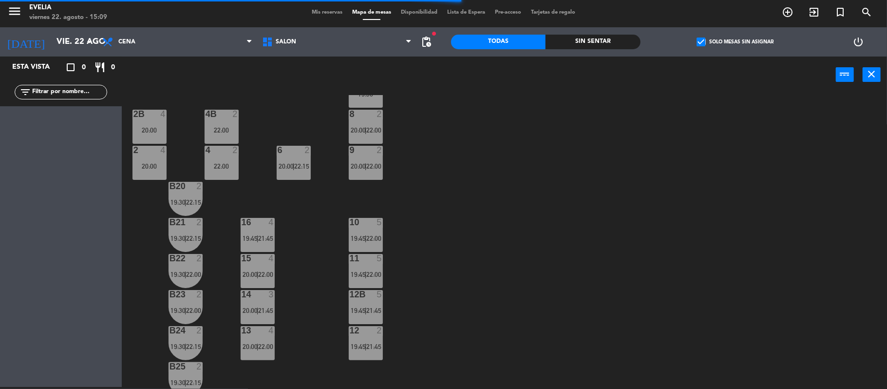
scroll to position [364, 0]
click at [253, 354] on div "13 4 20:00 | 22:00" at bounding box center [258, 343] width 34 height 34
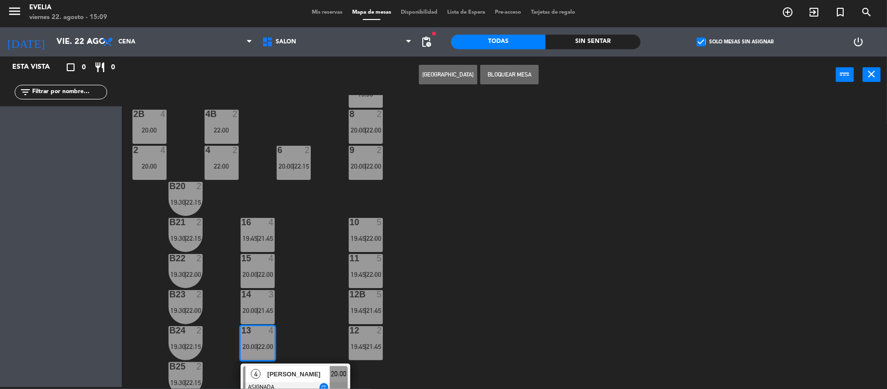
click at [279, 374] on span "[PERSON_NAME]" at bounding box center [299, 374] width 62 height 10
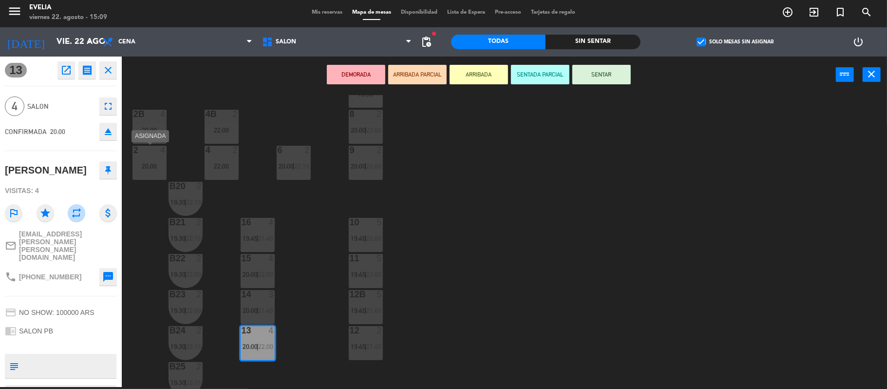
click at [163, 172] on div "2 4 20:00" at bounding box center [150, 163] width 34 height 34
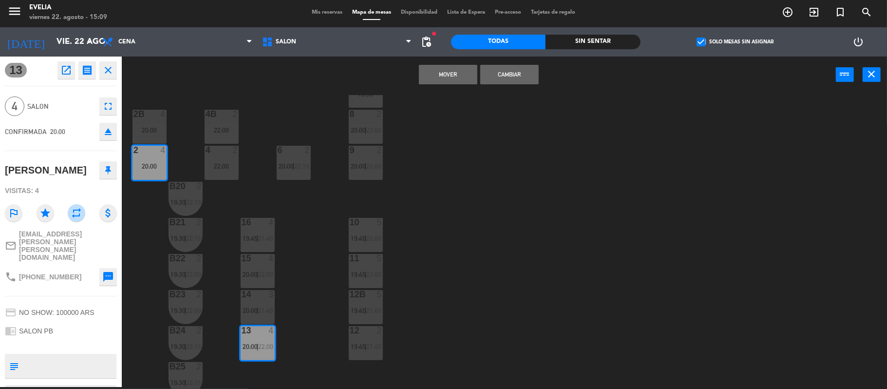
click at [519, 75] on button "Cambiar" at bounding box center [510, 74] width 58 height 19
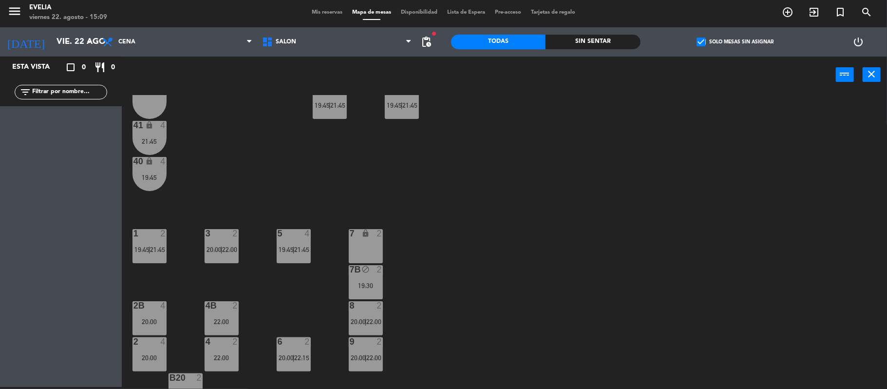
scroll to position [173, 0]
click at [158, 182] on div "40 lock 4 19:45" at bounding box center [150, 173] width 34 height 34
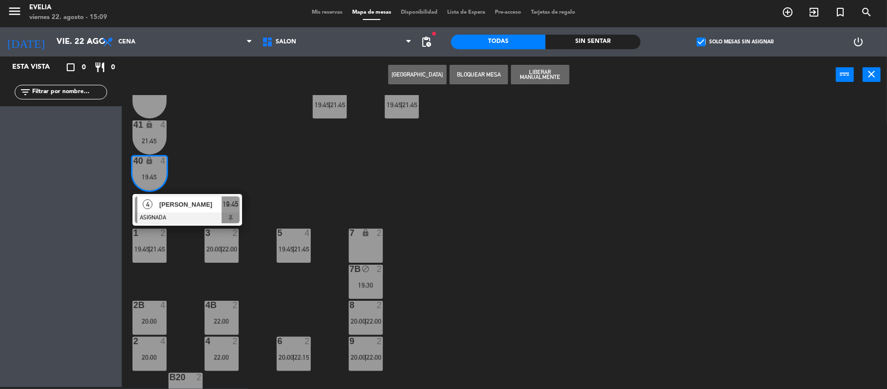
click at [254, 137] on div "34 2 20:00 | 22:00 33B 2 20:00 | 22:15 33 2 19:45 | 22:15 44 lock 1 32B 5 20:00…" at bounding box center [509, 242] width 757 height 294
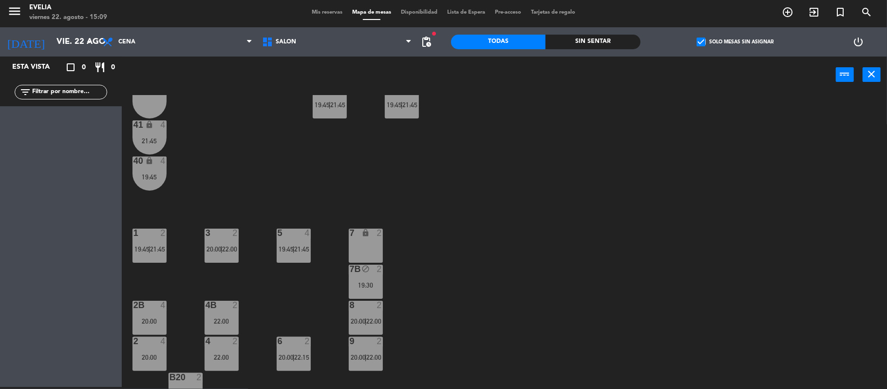
click at [373, 318] on span "22:00" at bounding box center [374, 321] width 15 height 8
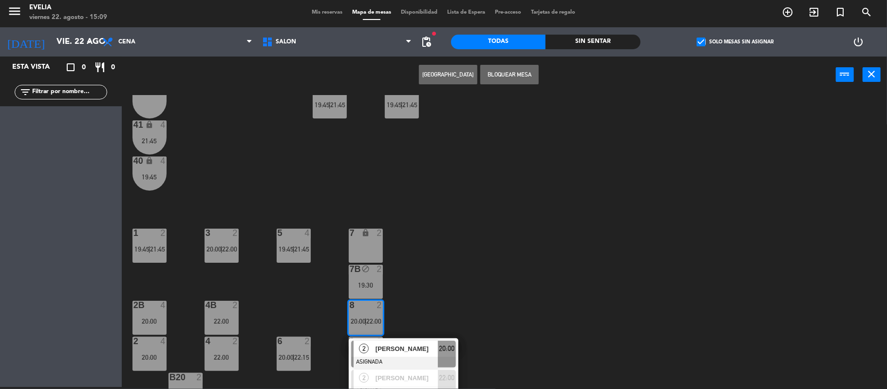
click at [466, 273] on div "34 2 20:00 | 22:00 33B 2 20:00 | 22:15 33 2 19:45 | 22:15 44 lock 1 32B 5 20:00…" at bounding box center [509, 242] width 757 height 294
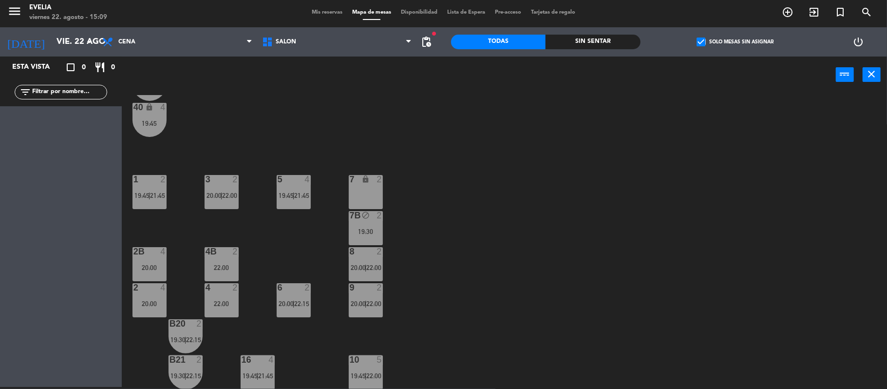
scroll to position [225, 0]
click at [376, 266] on span "22:00" at bounding box center [374, 269] width 15 height 8
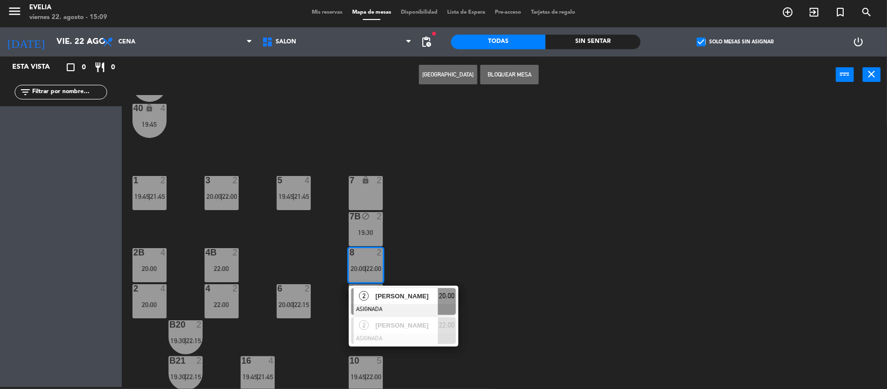
click at [375, 291] on div "[PERSON_NAME]" at bounding box center [406, 296] width 63 height 16
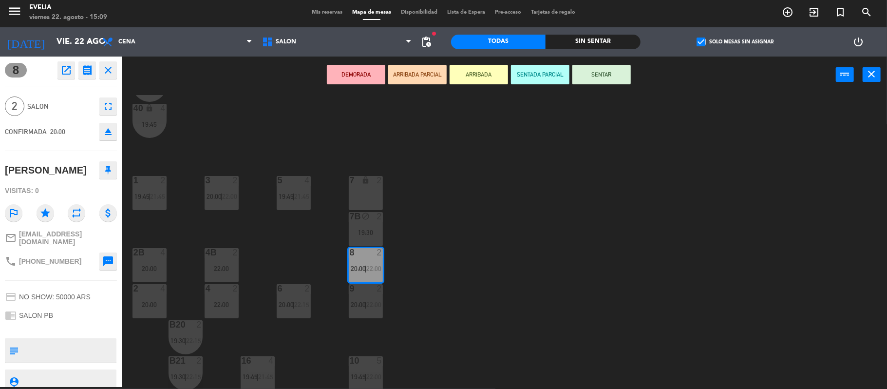
click at [223, 263] on div "4B 2 22:00" at bounding box center [222, 265] width 34 height 34
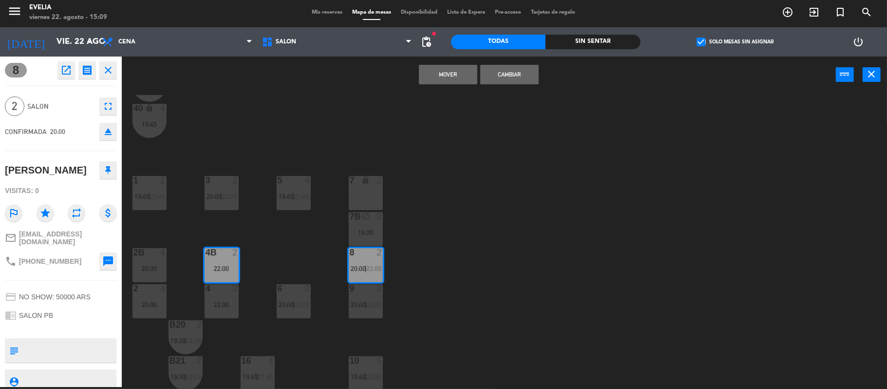
click at [439, 71] on button "Mover" at bounding box center [448, 74] width 58 height 19
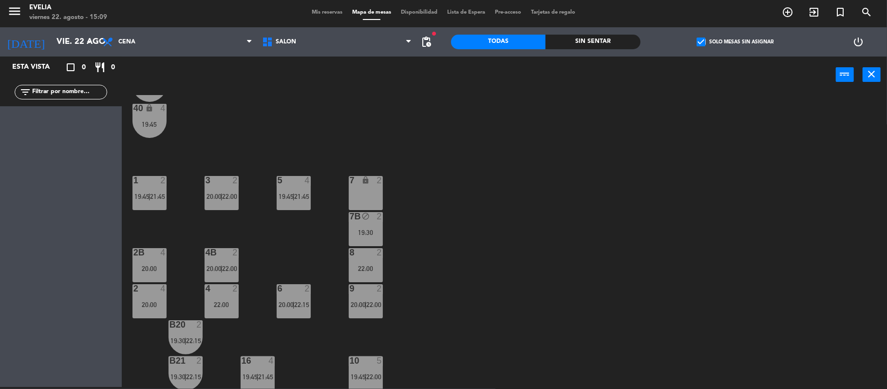
click at [379, 310] on div "9 2 20:00 | 22:00" at bounding box center [366, 301] width 34 height 34
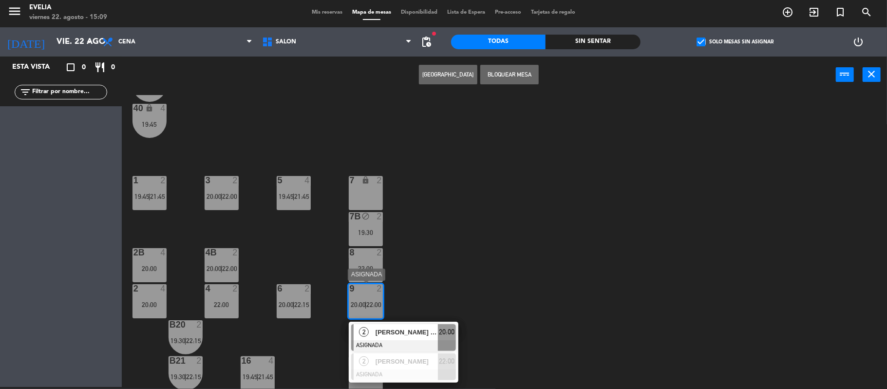
click at [386, 336] on span "[PERSON_NAME] [PERSON_NAME]" at bounding box center [407, 332] width 62 height 10
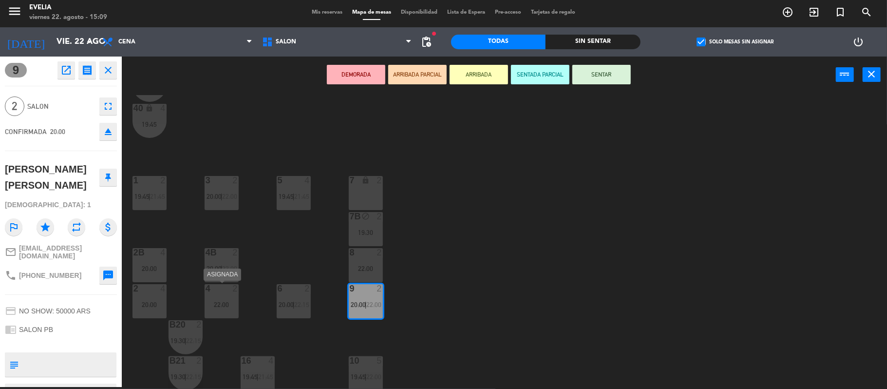
click at [231, 306] on div "22:00" at bounding box center [222, 304] width 34 height 7
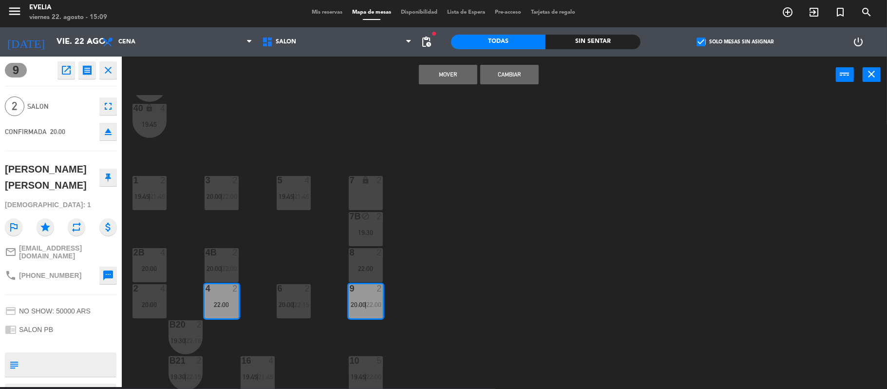
click at [451, 71] on button "Mover" at bounding box center [448, 74] width 58 height 19
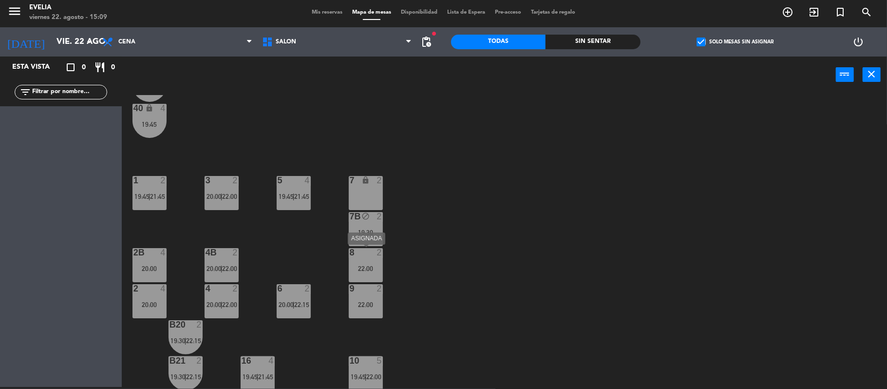
click at [366, 265] on div "22:00" at bounding box center [366, 268] width 34 height 7
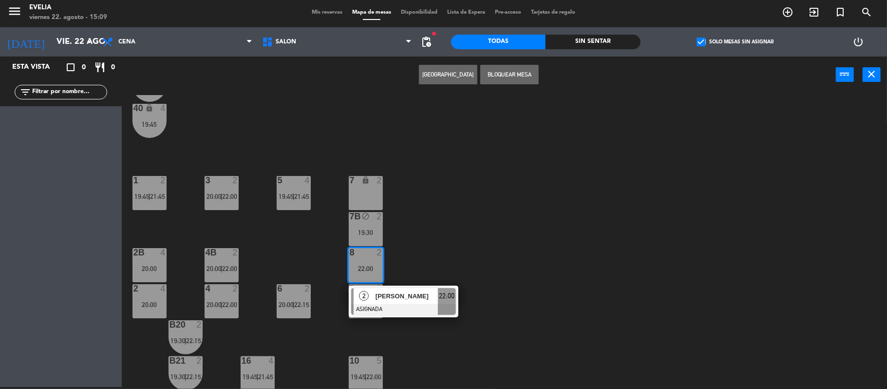
click at [388, 291] on span "[PERSON_NAME]" at bounding box center [407, 296] width 62 height 10
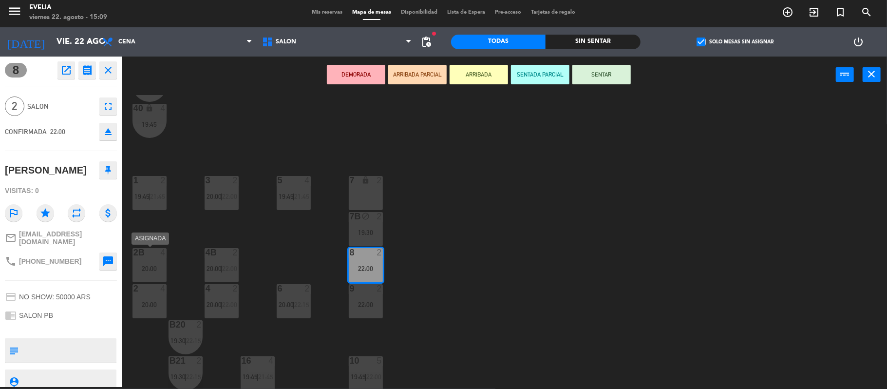
click at [148, 261] on div "2B 4 20:00" at bounding box center [150, 265] width 34 height 34
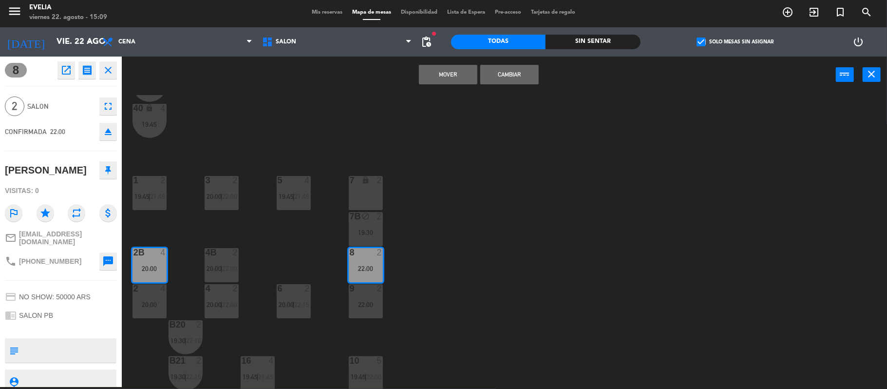
click at [442, 77] on button "Mover" at bounding box center [448, 74] width 58 height 19
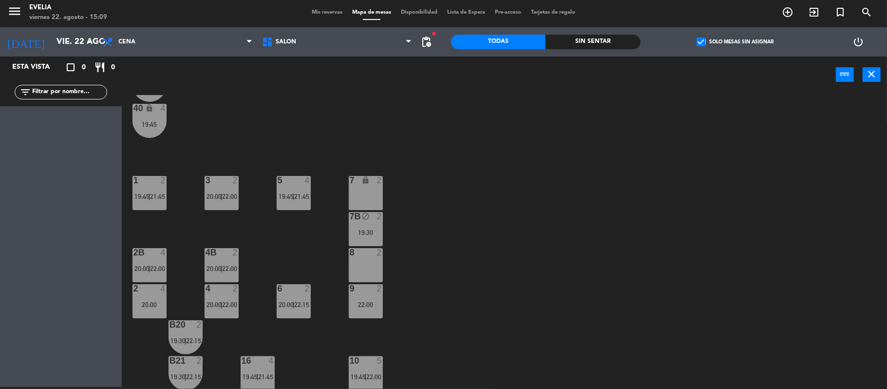
click at [377, 289] on div "2" at bounding box center [380, 288] width 6 height 9
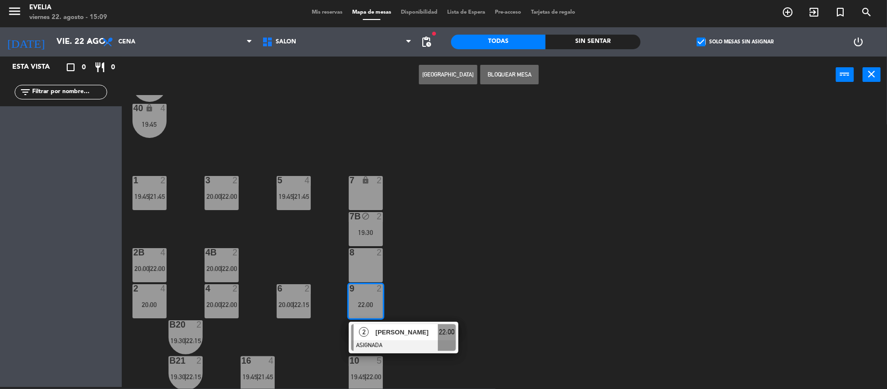
click at [376, 324] on div "[PERSON_NAME]" at bounding box center [406, 332] width 63 height 16
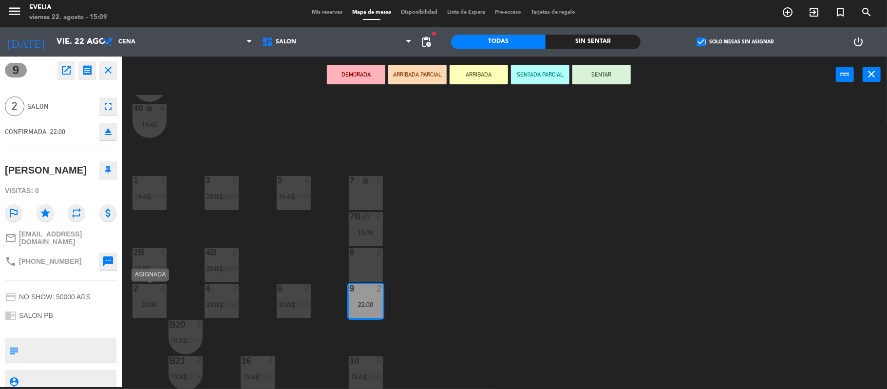
click at [155, 293] on div "2 4 20:00" at bounding box center [150, 301] width 34 height 34
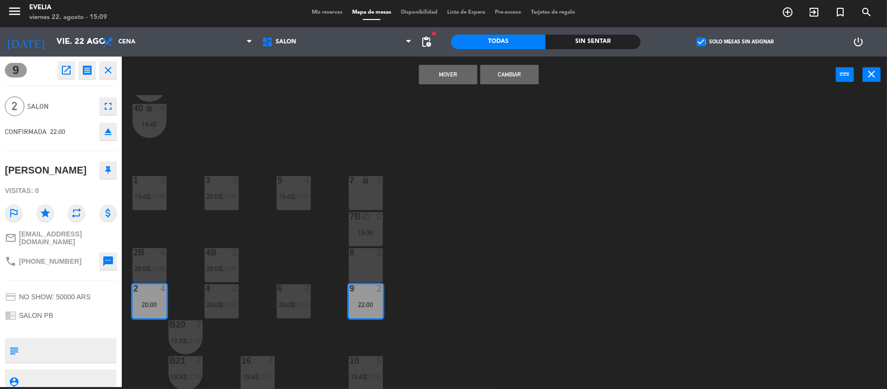
click at [455, 71] on button "Mover" at bounding box center [448, 74] width 58 height 19
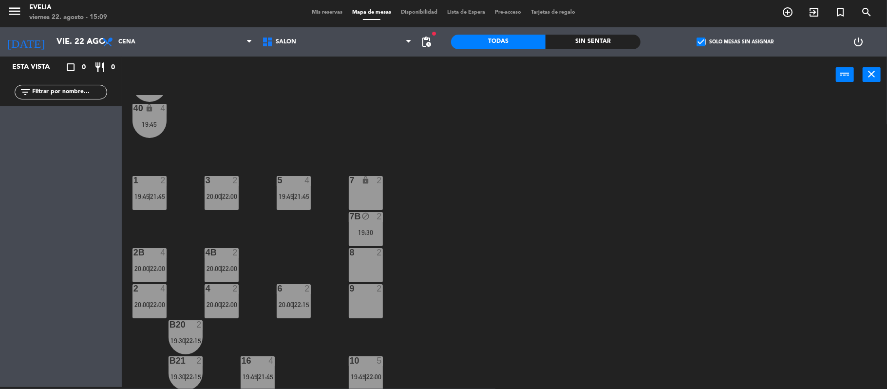
scroll to position [155, 0]
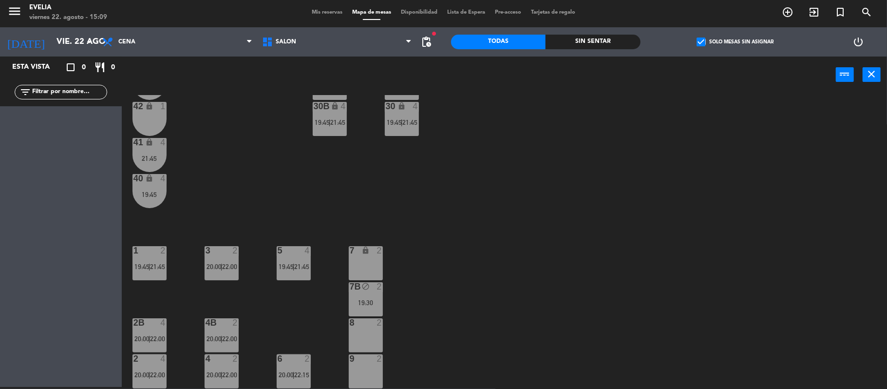
click at [161, 155] on div "21:45" at bounding box center [150, 158] width 34 height 7
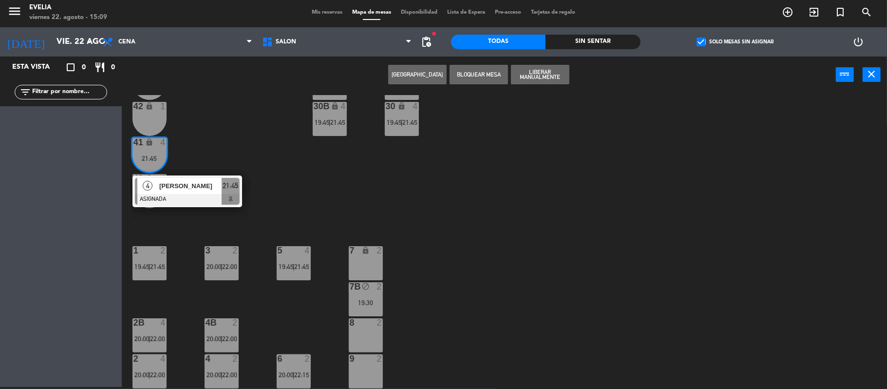
drag, startPoint x: 189, startPoint y: 147, endPoint x: 200, endPoint y: 154, distance: 13.0
click at [200, 154] on div "34 2 20:00 | 22:00 33B 2 20:00 | 22:15 33 2 19:45 | 22:15 44 lock 1 32B 5 20:00…" at bounding box center [509, 242] width 757 height 294
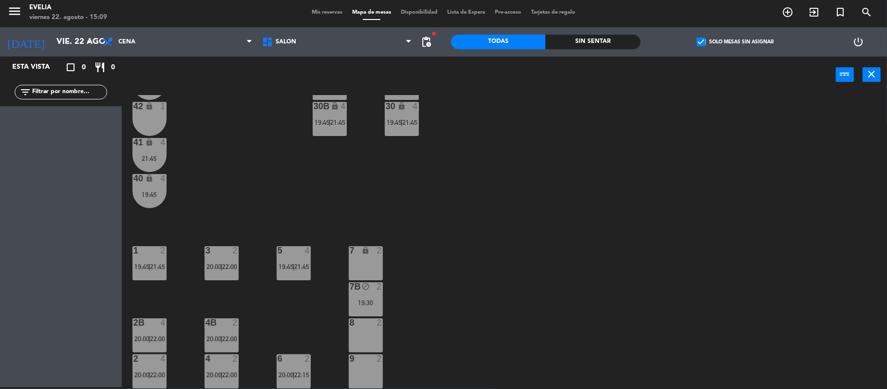
click at [200, 154] on div "34 2 20:00 | 22:00 33B 2 20:00 | 22:15 33 2 19:45 | 22:15 44 lock 1 32B 5 20:00…" at bounding box center [509, 242] width 757 height 294
click at [169, 181] on div "4" at bounding box center [165, 178] width 16 height 9
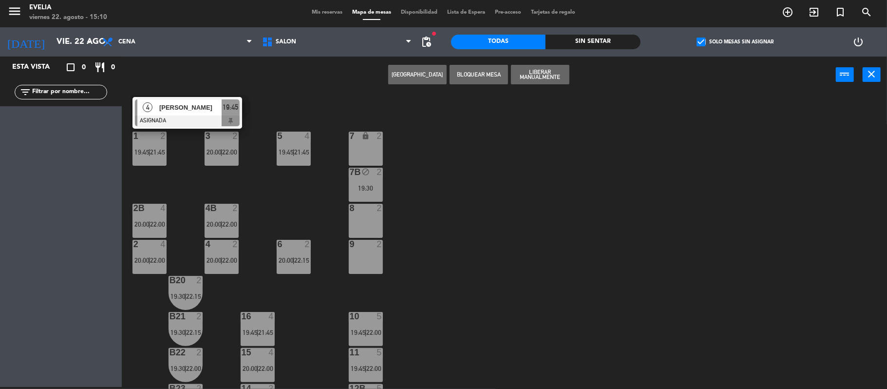
scroll to position [270, 0]
click at [371, 205] on div at bounding box center [366, 207] width 16 height 9
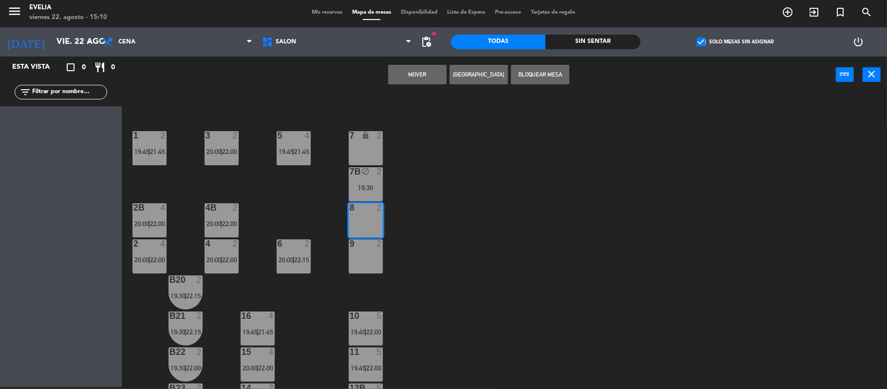
click at [364, 245] on div at bounding box center [366, 243] width 16 height 9
click at [429, 74] on button "Mover y Unir" at bounding box center [417, 74] width 58 height 19
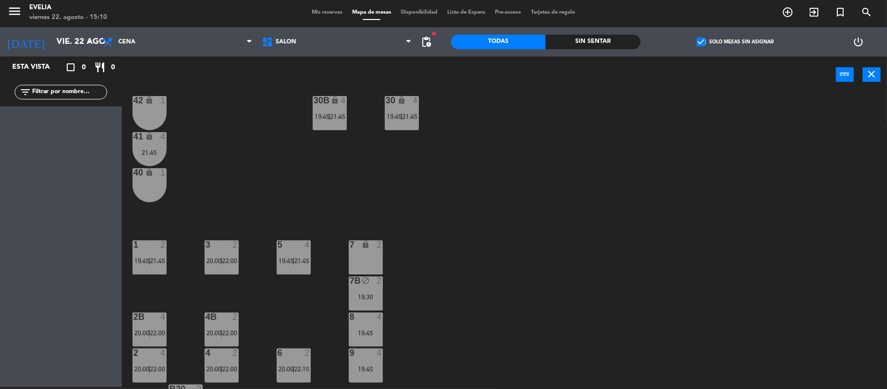
scroll to position [160, 0]
click at [150, 152] on div "21:45" at bounding box center [150, 153] width 34 height 7
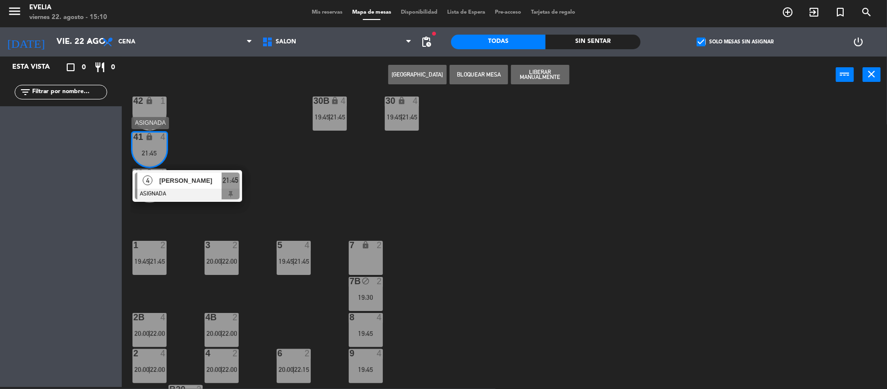
click at [181, 190] on div at bounding box center [187, 194] width 105 height 11
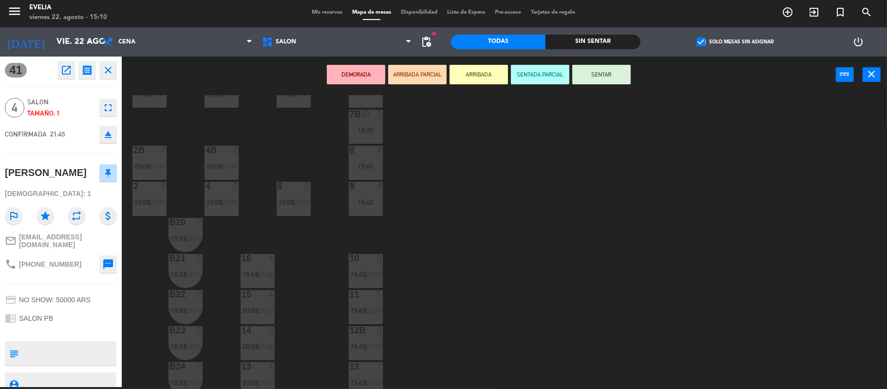
scroll to position [328, 0]
click at [383, 155] on div "8 4 19:45" at bounding box center [366, 162] width 34 height 34
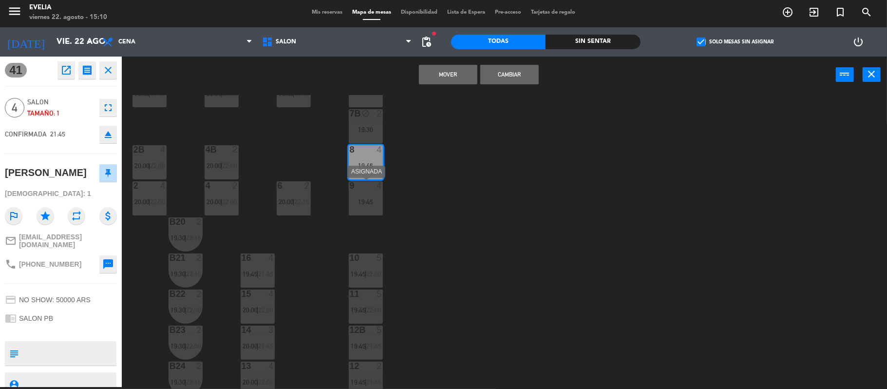
click at [368, 209] on div "9 4 19:45" at bounding box center [366, 198] width 34 height 34
click at [453, 75] on button "Mover y Unir" at bounding box center [448, 74] width 58 height 19
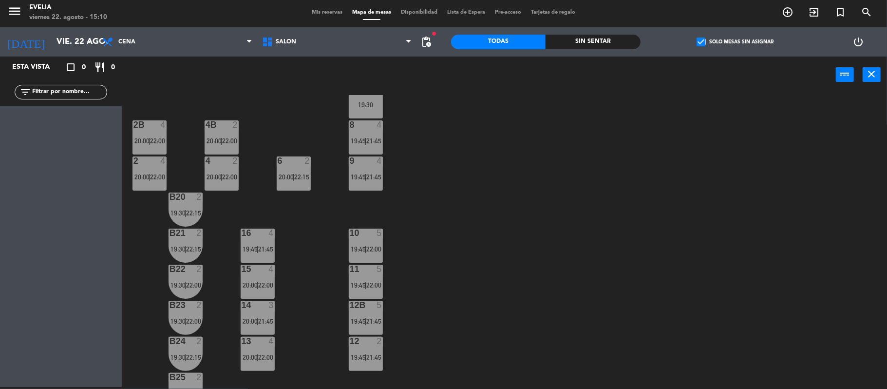
scroll to position [336, 0]
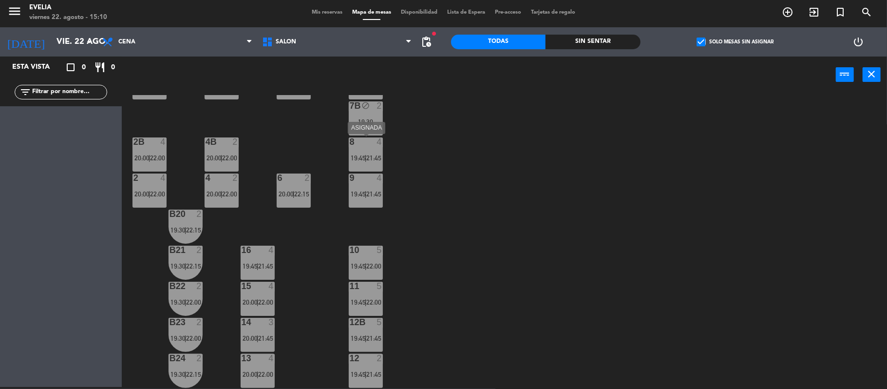
click at [367, 162] on div "8 4 19:45 | 21:45" at bounding box center [366, 154] width 34 height 34
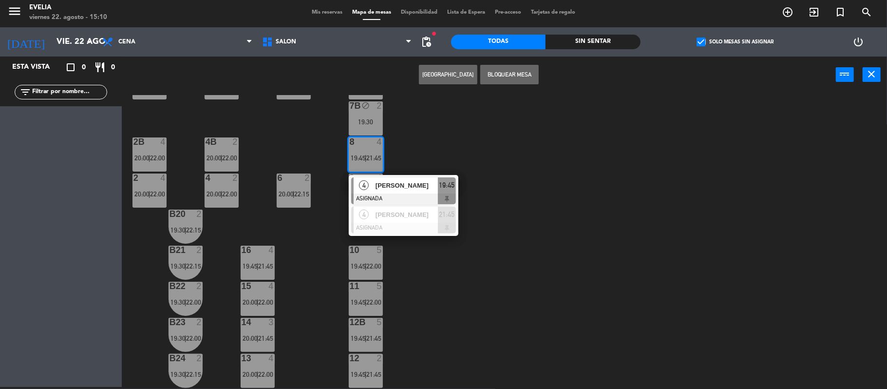
click at [439, 141] on div "34 2 20:00 | 22:00 33B 2 20:00 | 22:15 33 2 19:45 | 22:15 44 lock 1 32B 5 20:00…" at bounding box center [509, 242] width 757 height 294
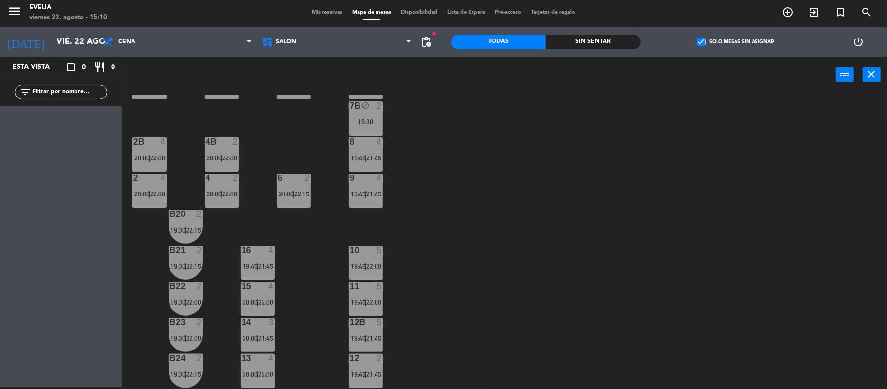
click at [227, 155] on span "22:00" at bounding box center [230, 158] width 15 height 8
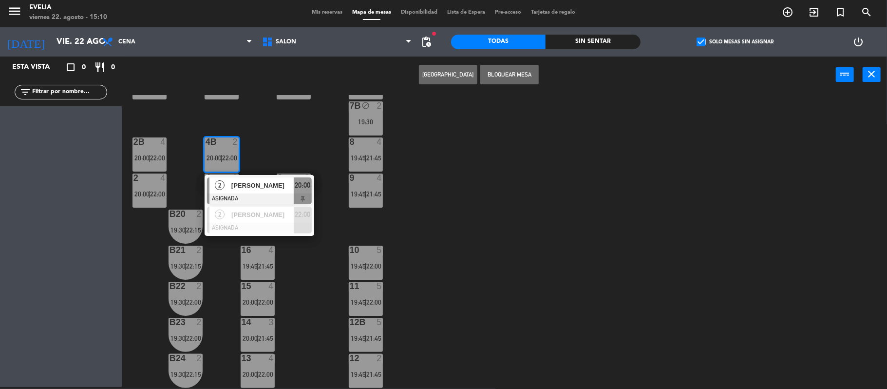
click at [291, 138] on div "34 2 20:00 | 22:00 33B 2 20:00 | 22:15 33 2 19:45 | 22:15 44 lock 1 32B 5 20:00…" at bounding box center [509, 242] width 757 height 294
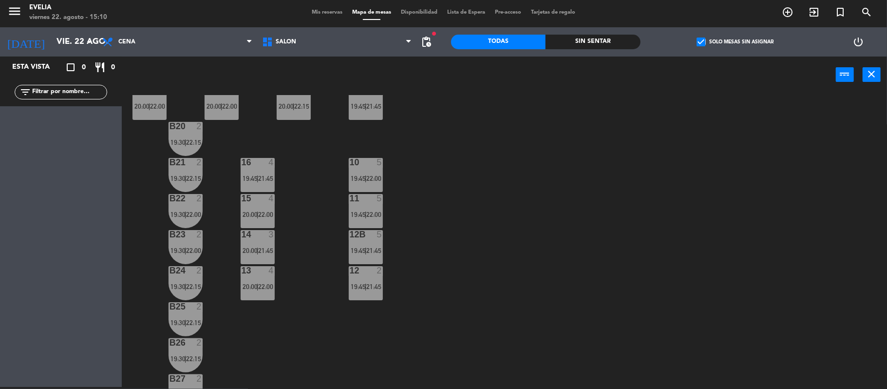
scroll to position [424, 0]
click at [268, 276] on div "13 4 20:00 | 22:00" at bounding box center [258, 283] width 34 height 34
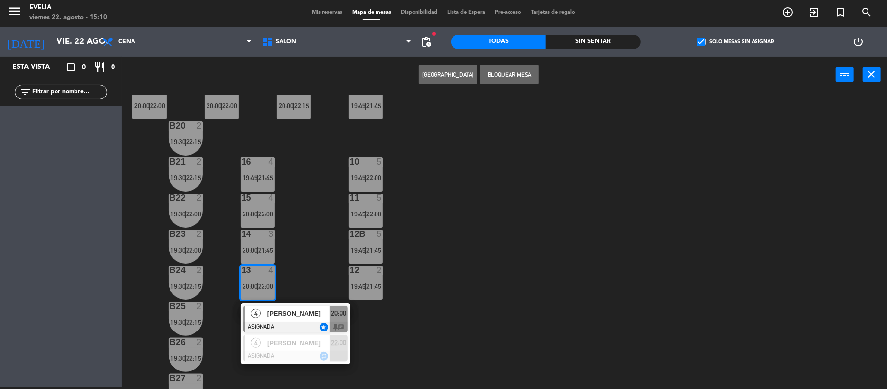
click at [272, 322] on div at bounding box center [295, 327] width 105 height 11
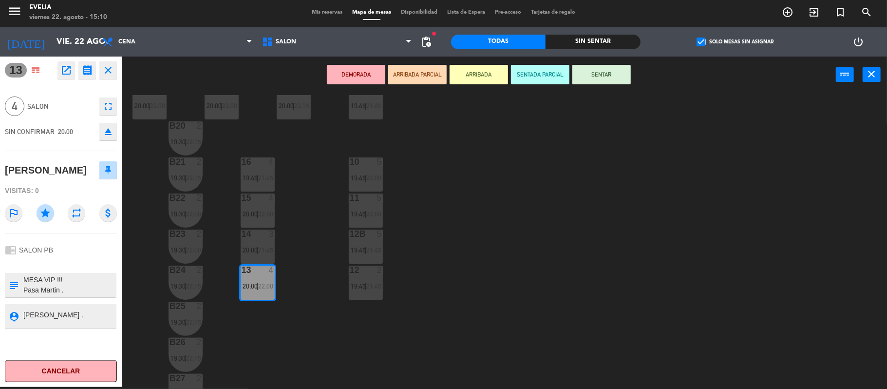
click at [83, 291] on textarea at bounding box center [68, 285] width 93 height 20
click at [308, 321] on div "34 2 20:00 | 22:00 33B 2 20:00 | 22:15 33 2 19:45 | 22:15 44 lock 1 32B 5 20:00…" at bounding box center [509, 242] width 757 height 294
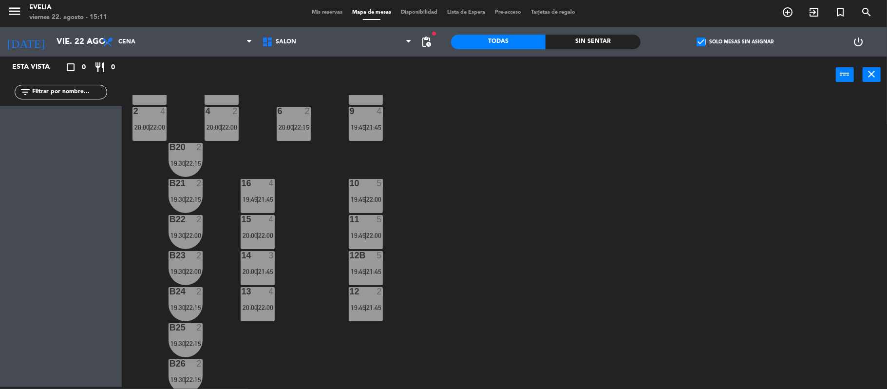
scroll to position [400, 0]
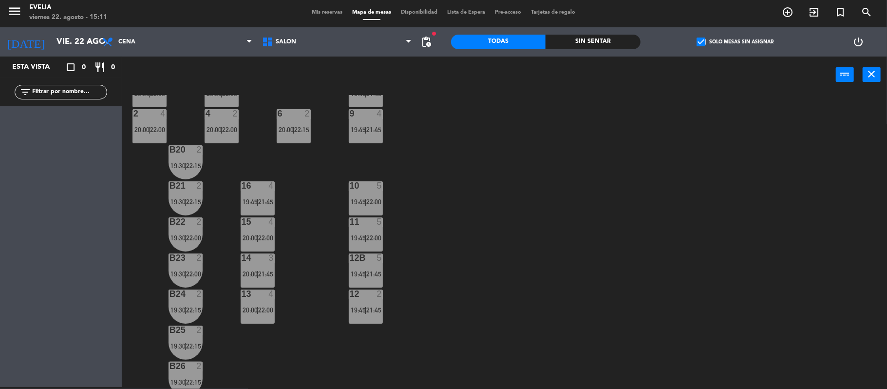
click at [355, 246] on div "11 5 19:45 | 22:00" at bounding box center [366, 234] width 34 height 34
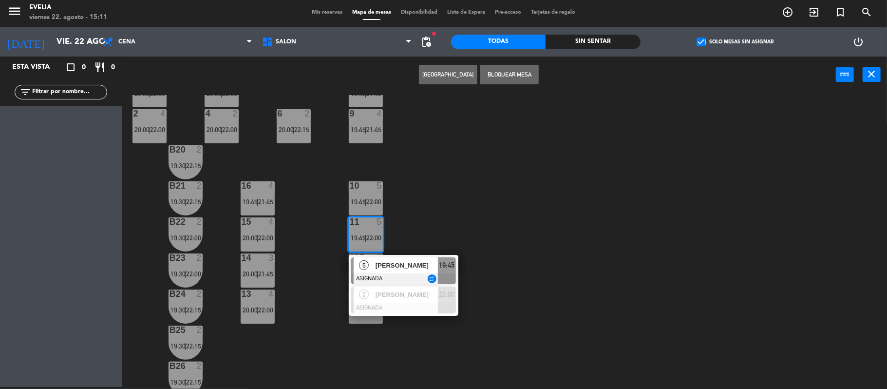
click at [435, 205] on div "34 2 20:00 | 22:00 33B 2 20:00 | 22:15 33 2 19:45 | 22:15 44 lock 1 32B 5 20:00…" at bounding box center [509, 242] width 757 height 294
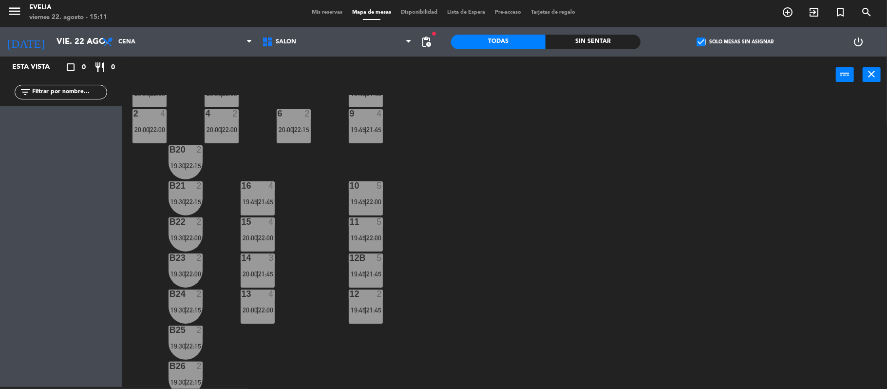
click at [356, 202] on span "19:45" at bounding box center [358, 202] width 15 height 8
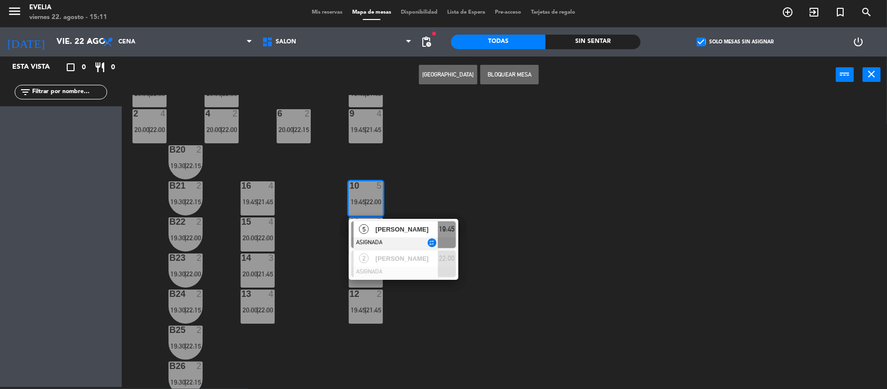
click at [437, 171] on div "34 2 20:00 | 22:00 33B 2 20:00 | 22:15 33 2 19:45 | 22:15 44 lock 1 32B 5 20:00…" at bounding box center [509, 242] width 757 height 294
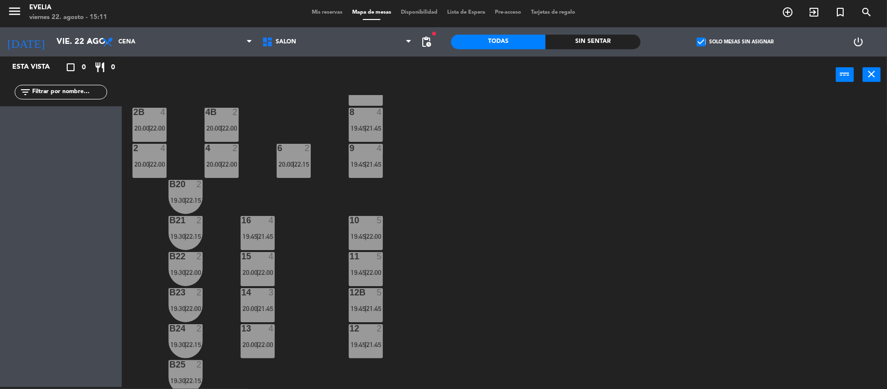
scroll to position [363, 0]
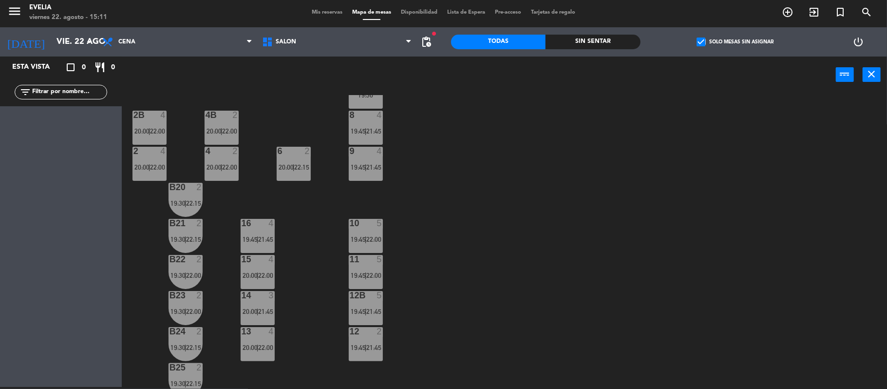
click at [373, 244] on div "10 5 19:45 | 22:00" at bounding box center [366, 236] width 34 height 34
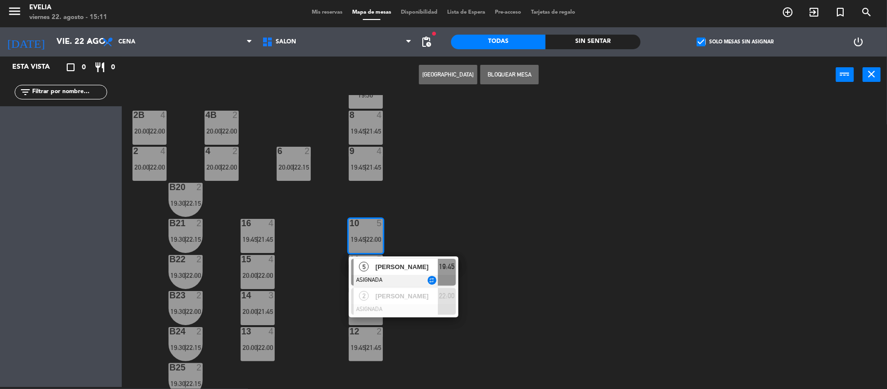
click at [407, 223] on div "34 2 20:00 | 22:00 33B 2 20:00 | 22:15 33 2 19:45 | 22:15 44 lock 1 32B 5 20:00…" at bounding box center [509, 242] width 757 height 294
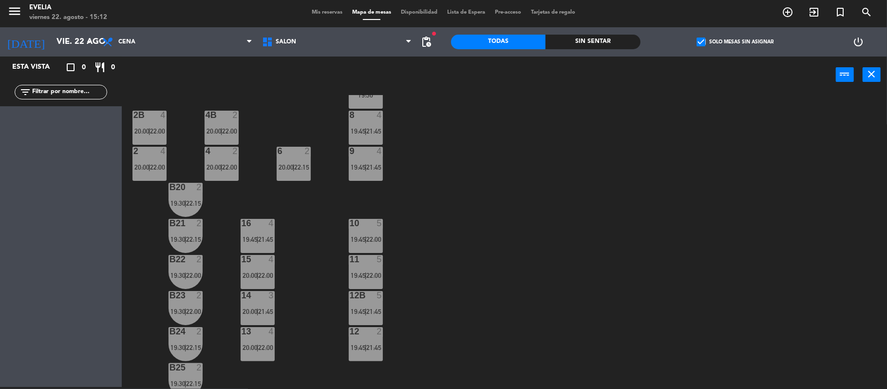
scroll to position [326, 0]
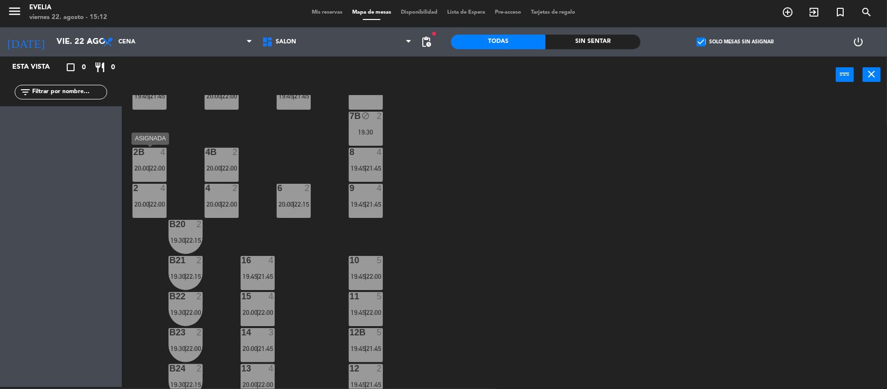
click at [159, 175] on div "2B 4 20:00 | 22:00" at bounding box center [150, 165] width 34 height 34
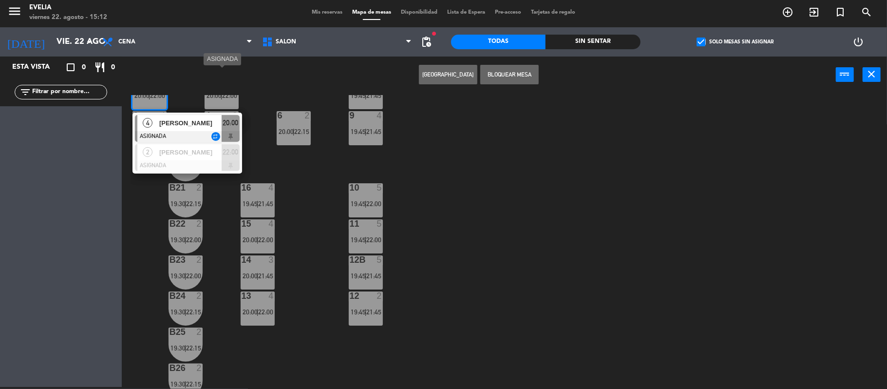
scroll to position [398, 0]
click at [322, 166] on div "34 2 20:00 | 22:00 33B 2 20:00 | 22:15 33 2 19:45 | 22:15 44 lock 1 32B 5 20:00…" at bounding box center [509, 242] width 757 height 294
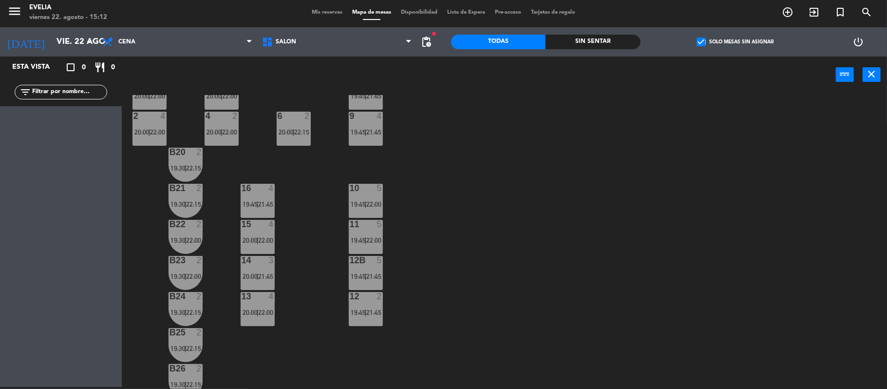
click at [223, 135] on span "22:00" at bounding box center [230, 132] width 15 height 8
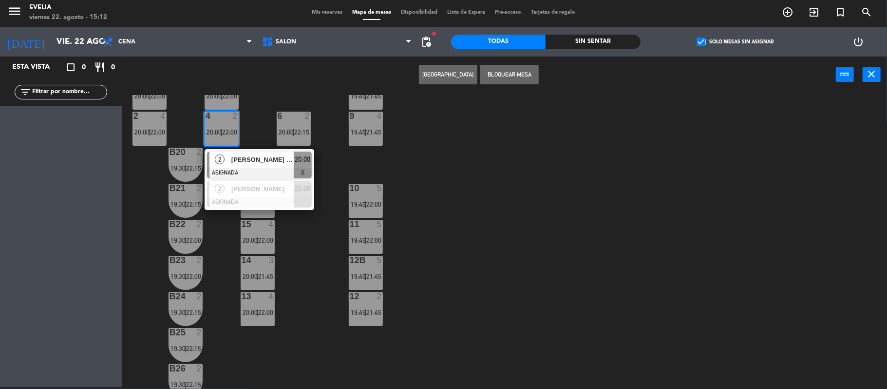
click at [331, 164] on div "34 2 20:00 | 22:00 33B 2 20:00 | 22:15 33 2 19:45 | 22:15 44 lock 1 32B 5 20:00…" at bounding box center [509, 242] width 757 height 294
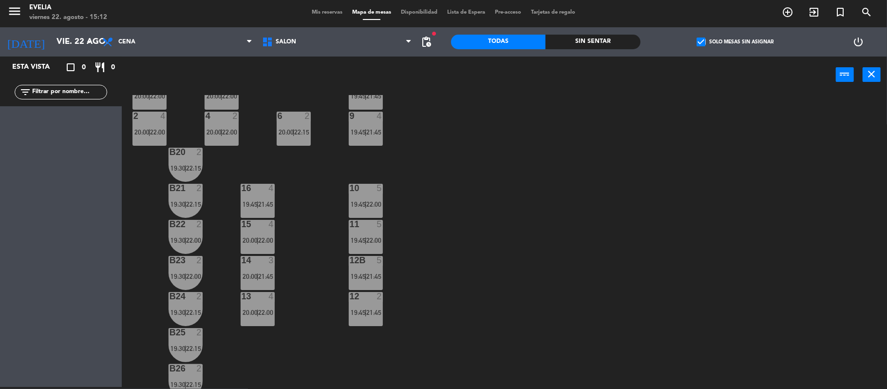
click at [372, 263] on div at bounding box center [366, 260] width 16 height 9
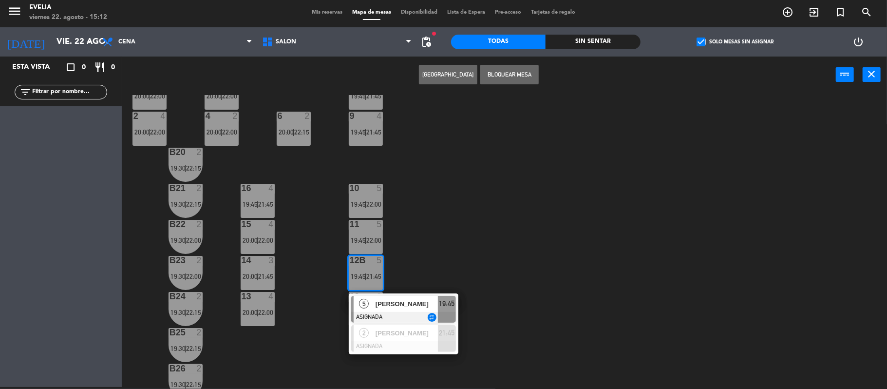
click at [427, 238] on div "34 2 20:00 | 22:00 33B 2 20:00 | 22:15 33 2 19:45 | 22:15 44 lock 1 32B 5 20:00…" at bounding box center [509, 242] width 757 height 294
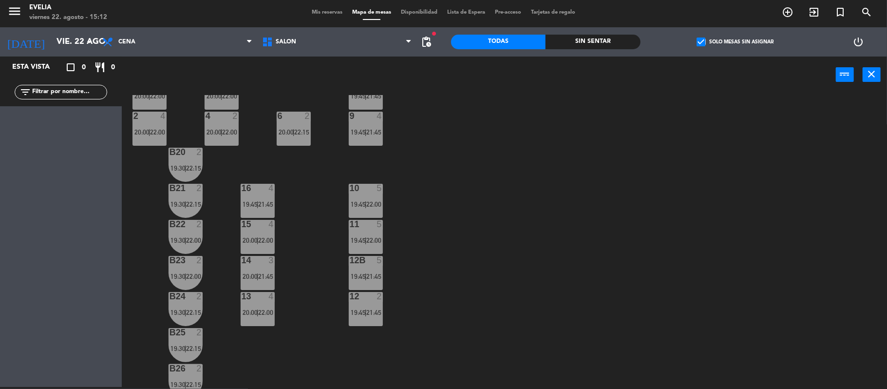
scroll to position [349, 0]
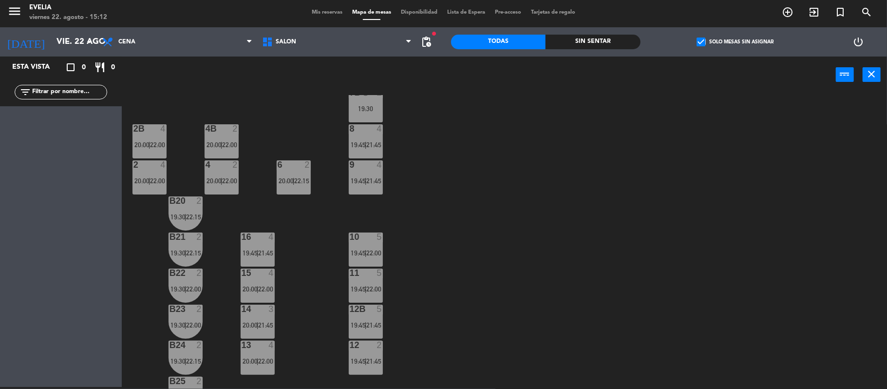
click at [369, 168] on div at bounding box center [366, 164] width 16 height 9
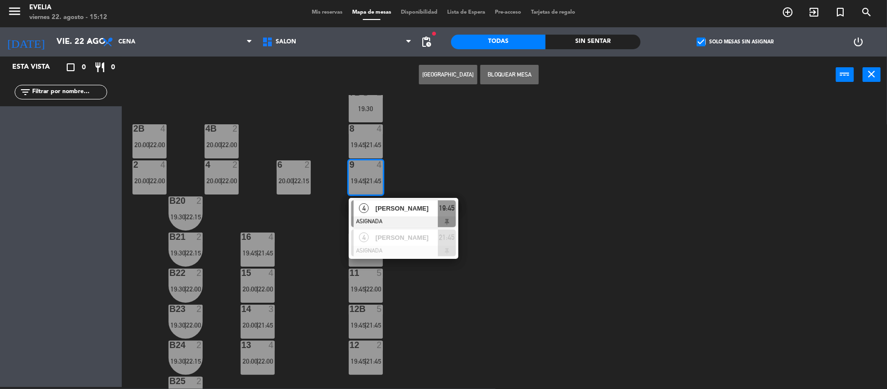
click at [412, 160] on div "34 2 20:00 | 22:00 33B 2 20:00 | 22:15 33 2 19:45 | 22:15 44 lock 1 32B 5 20:00…" at bounding box center [509, 242] width 757 height 294
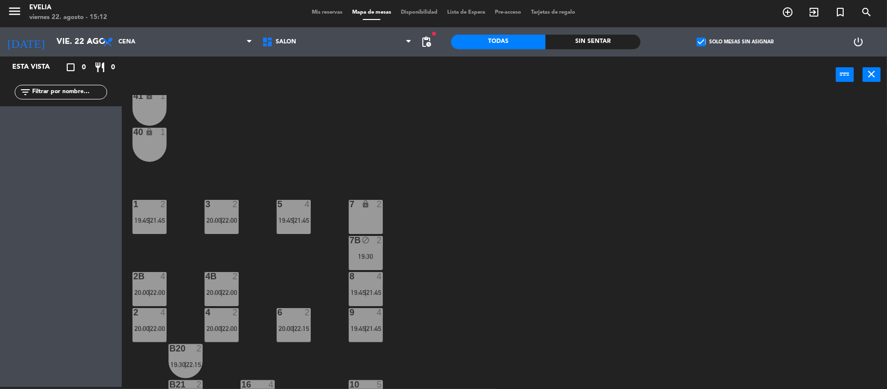
scroll to position [200, 0]
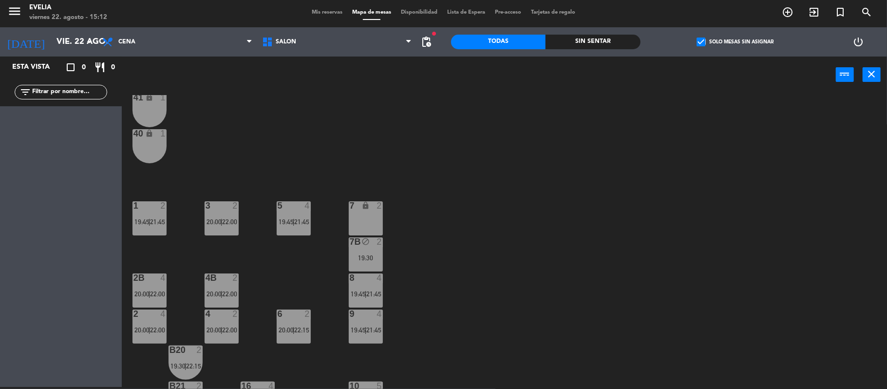
click at [297, 223] on span "21:45" at bounding box center [302, 222] width 15 height 8
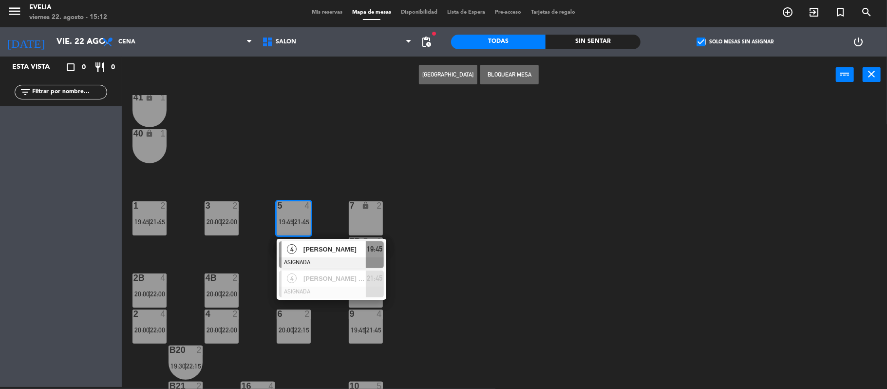
click at [308, 174] on div "34 2 20:00 | 22:00 33B 2 20:00 | 22:15 33 2 19:45 | 22:15 44 lock 1 32B 5 20:00…" at bounding box center [509, 242] width 757 height 294
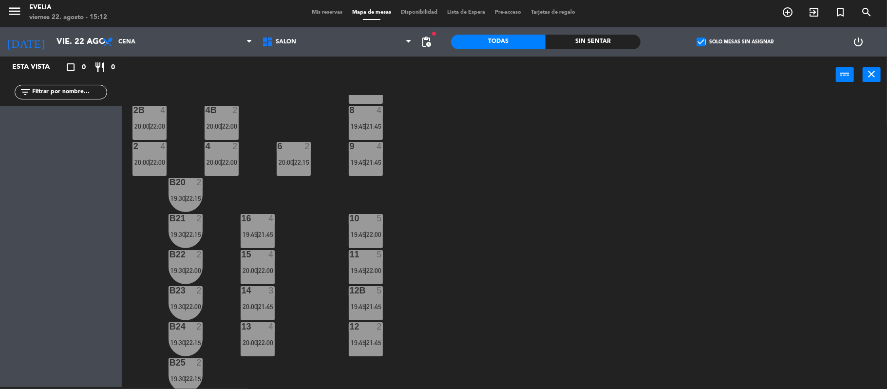
scroll to position [362, 0]
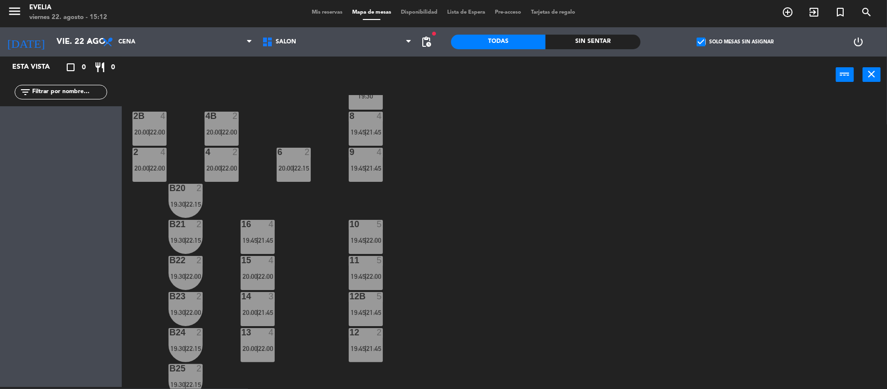
click at [741, 46] on label "check_box Solo mesas sin asignar" at bounding box center [735, 42] width 77 height 9
click at [736, 42] on input "check_box Solo mesas sin asignar" at bounding box center [736, 42] width 0 height 0
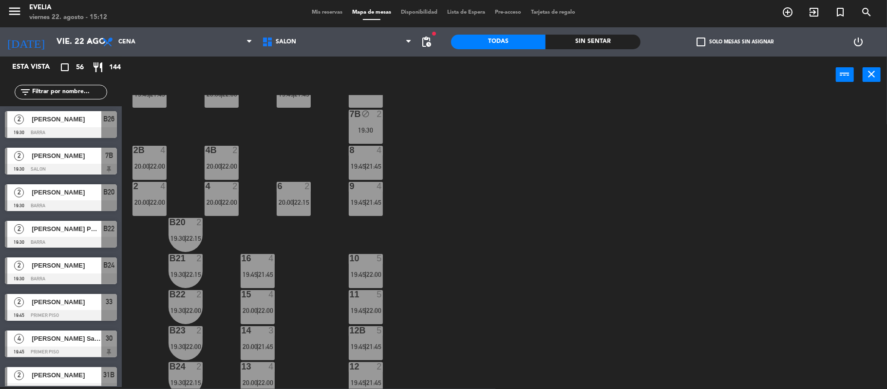
scroll to position [328, 0]
click at [364, 268] on div "10 5 19:45 | 22:00" at bounding box center [366, 270] width 34 height 34
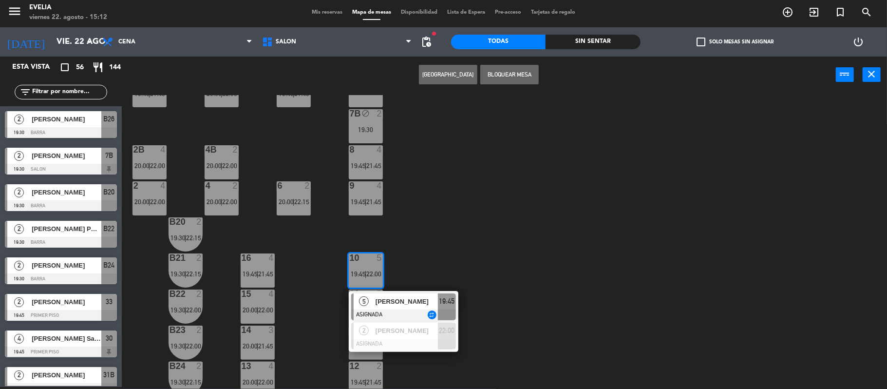
click at [375, 302] on div "[PERSON_NAME]" at bounding box center [406, 301] width 63 height 16
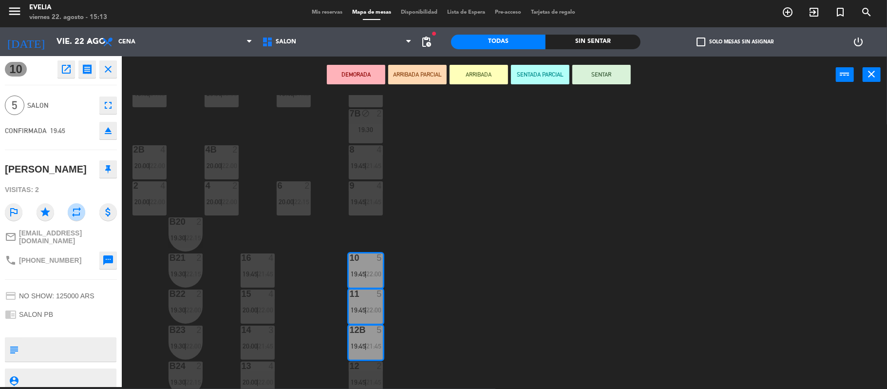
scroll to position [0, 0]
click at [83, 344] on textarea at bounding box center [68, 350] width 93 height 20
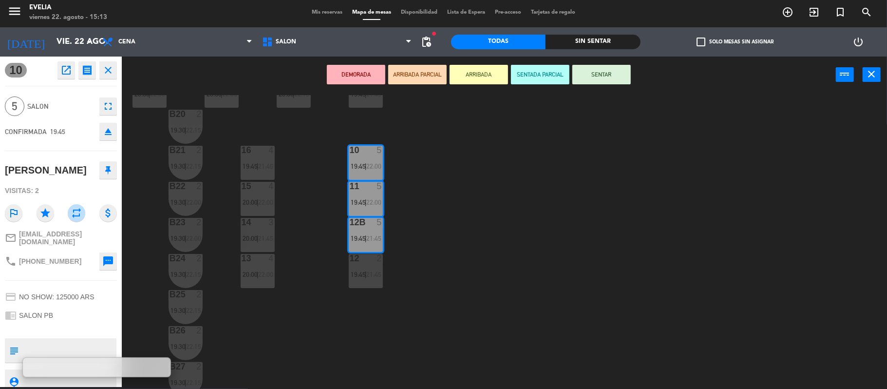
scroll to position [437, 0]
drag, startPoint x: 433, startPoint y: 275, endPoint x: 418, endPoint y: 299, distance: 28.3
click at [418, 299] on div "34 2 20:00 | 22:00 33B 2 20:00 | 22:15 33 2 19:45 | 22:15 44 lock 1 32B 5 20:00…" at bounding box center [509, 242] width 757 height 294
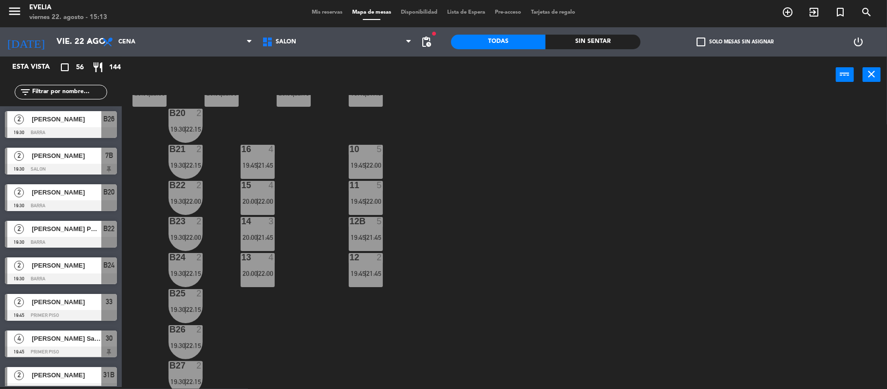
scroll to position [2, 0]
click at [378, 246] on div "12B 5 19:45 | 21:45" at bounding box center [366, 234] width 34 height 34
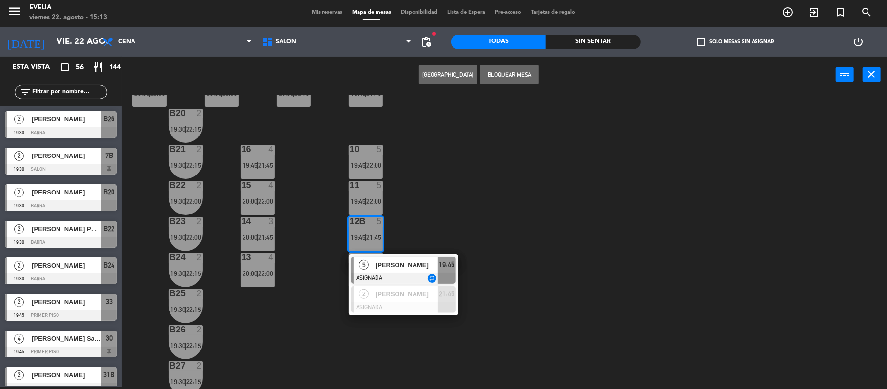
click at [389, 271] on div "[PERSON_NAME]" at bounding box center [406, 265] width 63 height 16
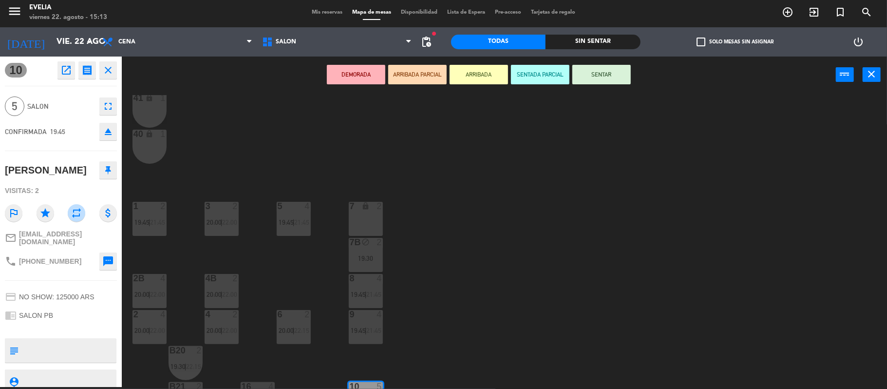
scroll to position [185, 0]
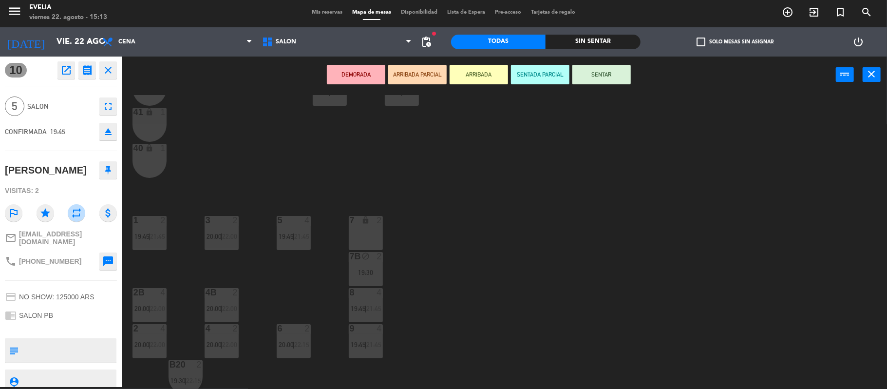
click at [141, 164] on div "40 lock 1" at bounding box center [150, 161] width 34 height 34
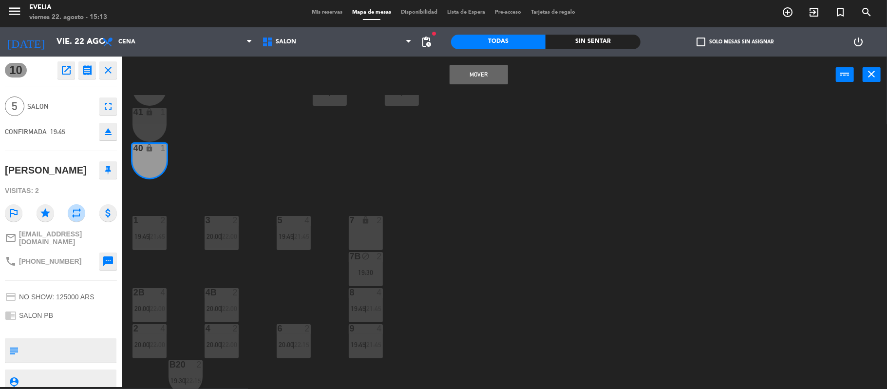
click at [469, 65] on button "Mover" at bounding box center [479, 74] width 58 height 19
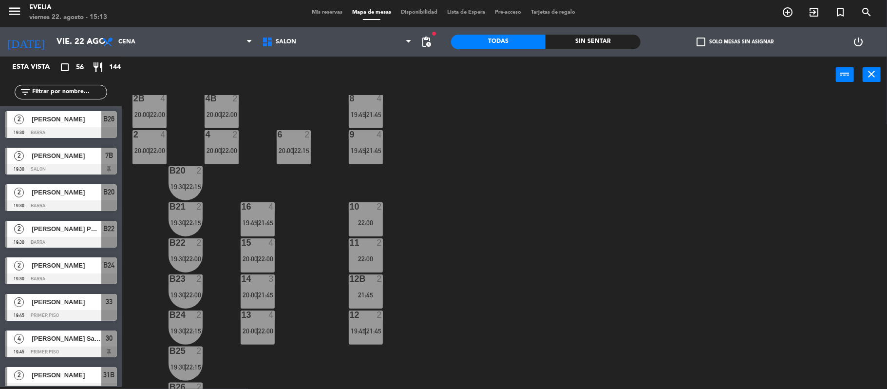
scroll to position [380, 0]
click at [381, 219] on div "22:00" at bounding box center [366, 221] width 34 height 7
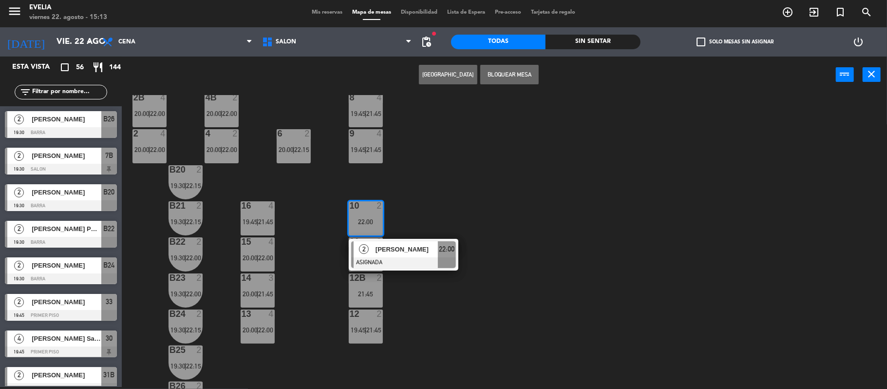
click at [439, 182] on div "34 2 20:00 | 22:00 33B 2 20:00 | 22:15 33 2 19:45 | 22:15 44 lock 1 32B 5 20:00…" at bounding box center [509, 242] width 757 height 294
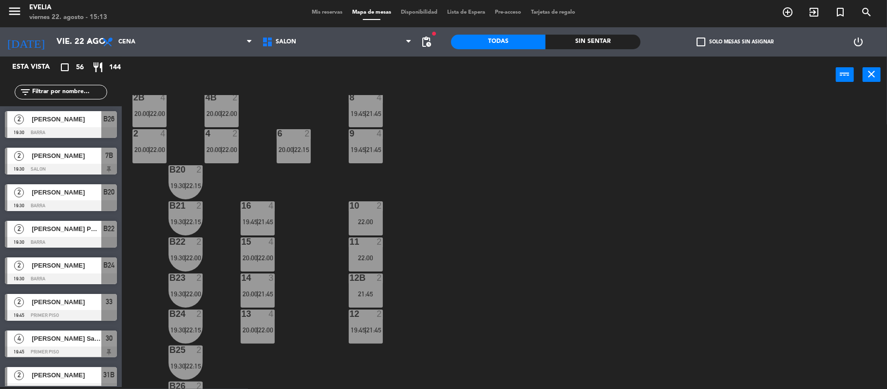
click at [367, 340] on div "12 2 19:45 | 21:45" at bounding box center [366, 326] width 34 height 34
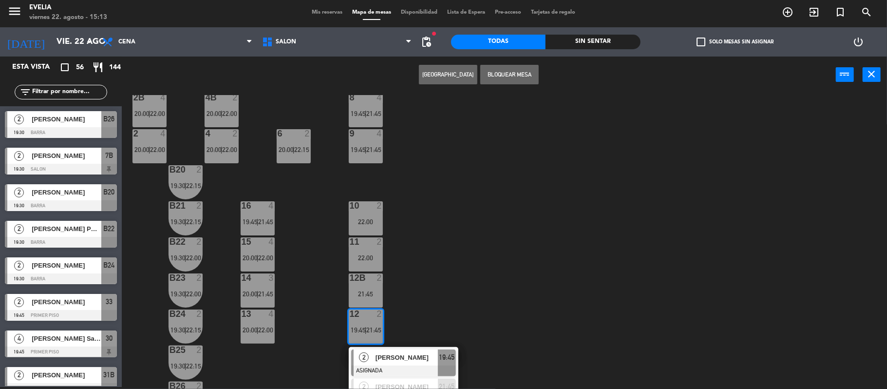
click at [405, 360] on span "[PERSON_NAME]" at bounding box center [407, 357] width 62 height 10
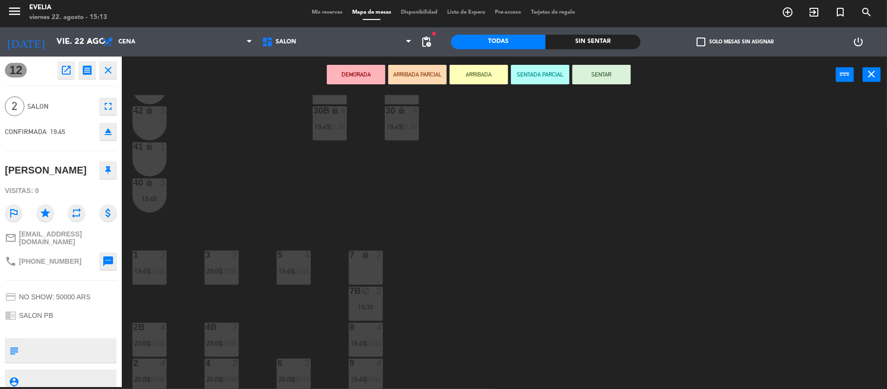
scroll to position [150, 0]
click at [149, 146] on icon "lock" at bounding box center [149, 147] width 8 height 8
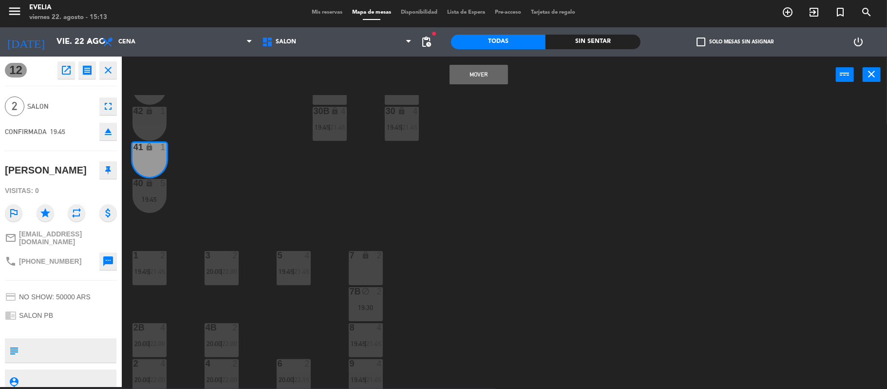
click at [473, 80] on button "Mover" at bounding box center [479, 74] width 58 height 19
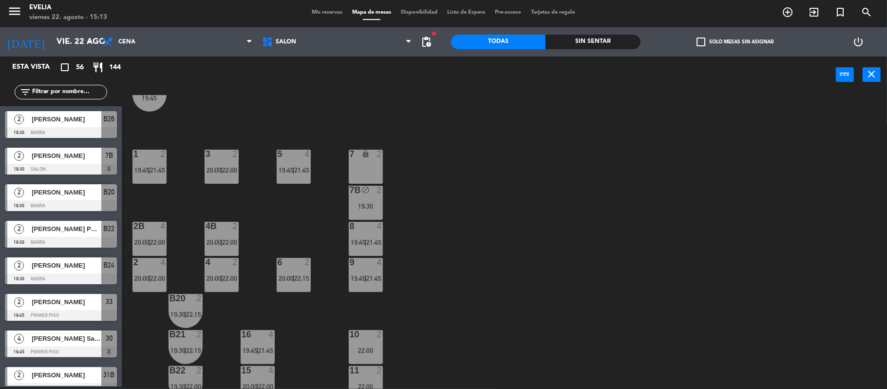
scroll to position [209, 0]
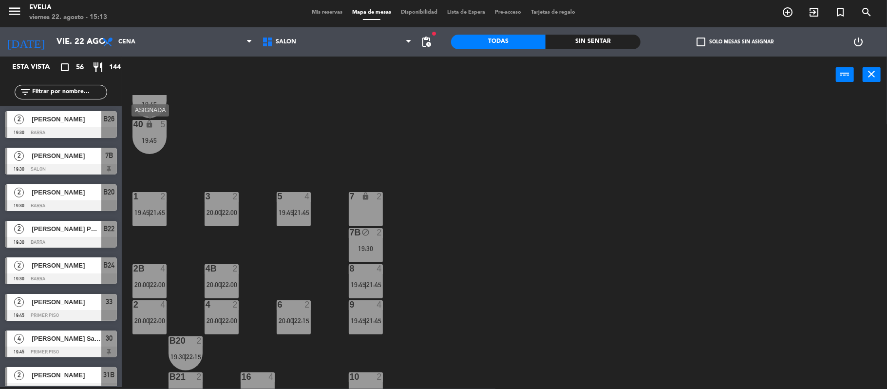
click at [154, 136] on div "19:45" at bounding box center [150, 139] width 34 height 7
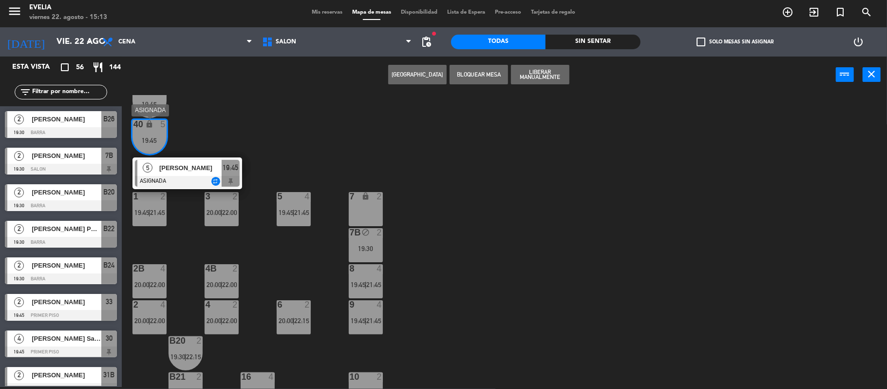
click at [168, 160] on div "[PERSON_NAME]" at bounding box center [189, 168] width 63 height 16
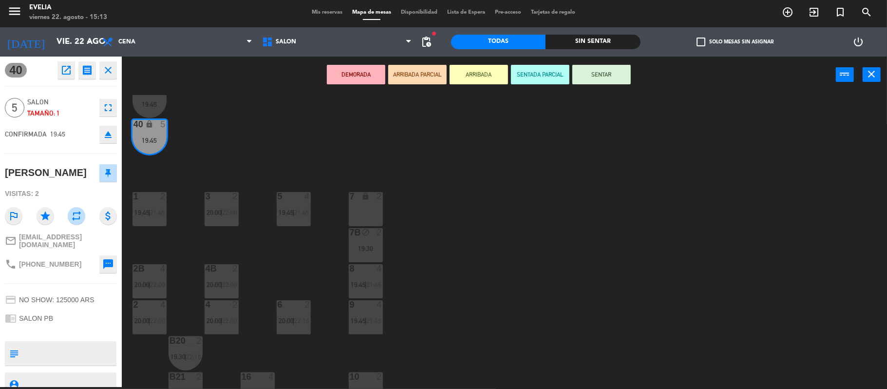
scroll to position [442, 0]
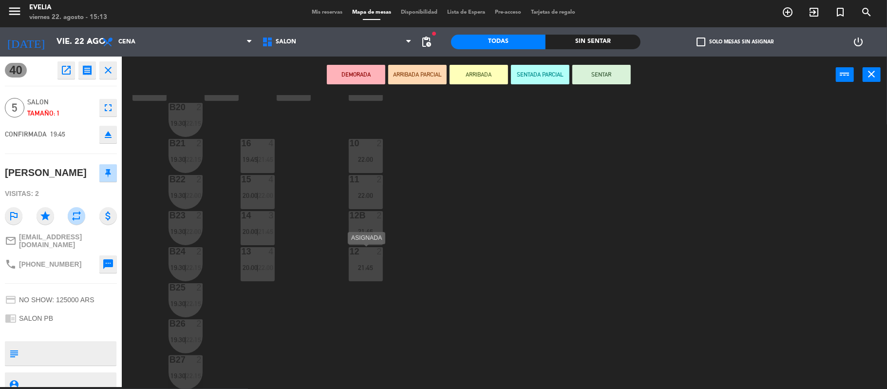
click at [375, 271] on div "21:45" at bounding box center [366, 267] width 34 height 7
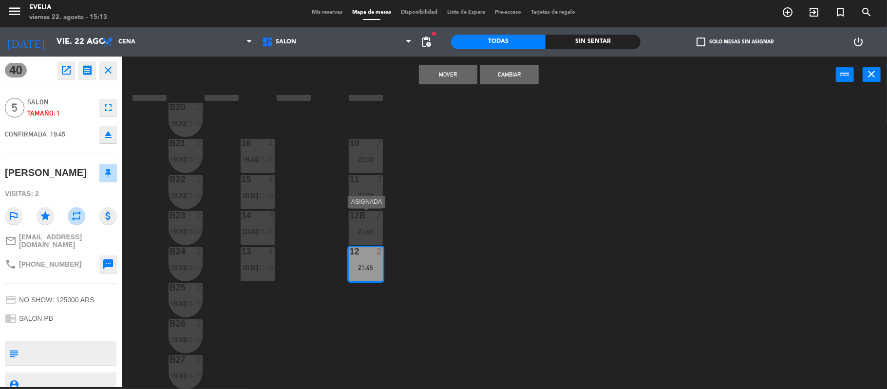
click at [376, 225] on div "12B 2 21:45" at bounding box center [366, 228] width 34 height 34
click at [367, 186] on div "11 2 22:00" at bounding box center [366, 192] width 34 height 34
click at [457, 78] on button "Mover y Unir" at bounding box center [448, 74] width 58 height 19
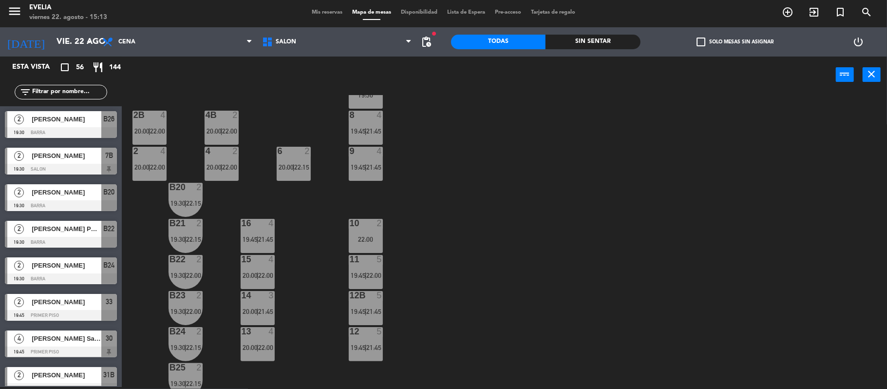
scroll to position [367, 0]
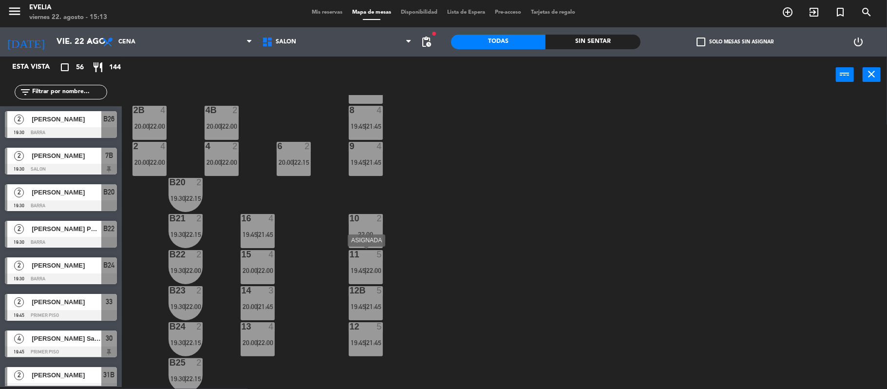
click at [356, 270] on span "19:45" at bounding box center [358, 271] width 15 height 8
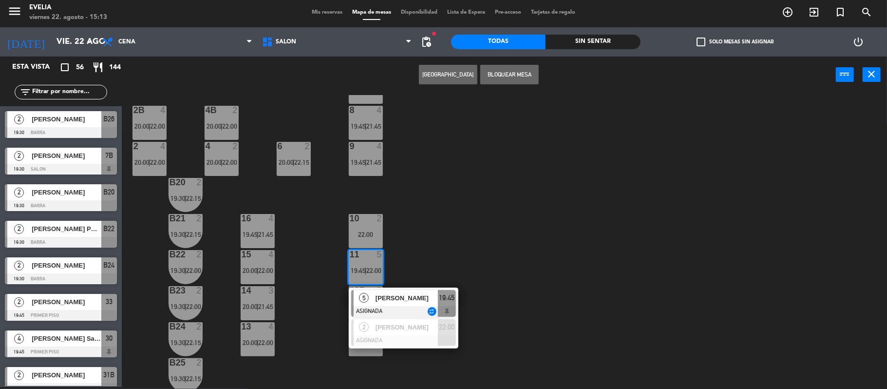
click at [356, 270] on span "19:45" at bounding box center [358, 271] width 15 height 8
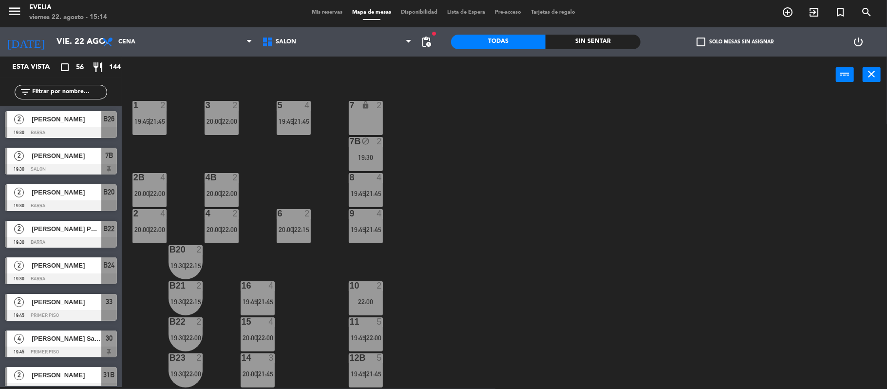
scroll to position [299, 0]
click at [153, 230] on span "22:00" at bounding box center [158, 231] width 15 height 8
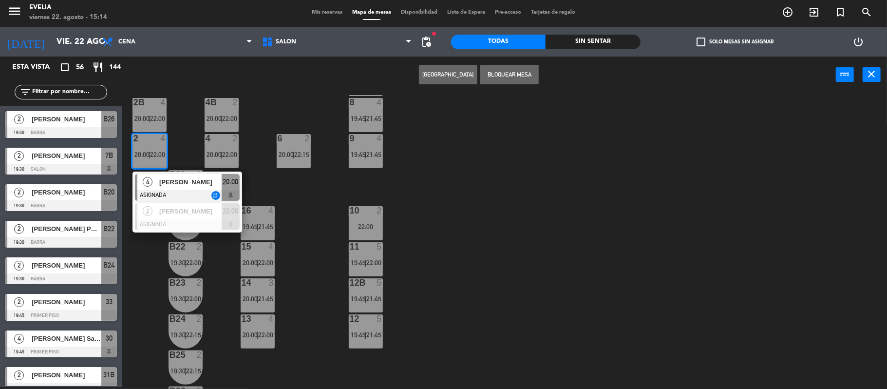
scroll to position [395, 0]
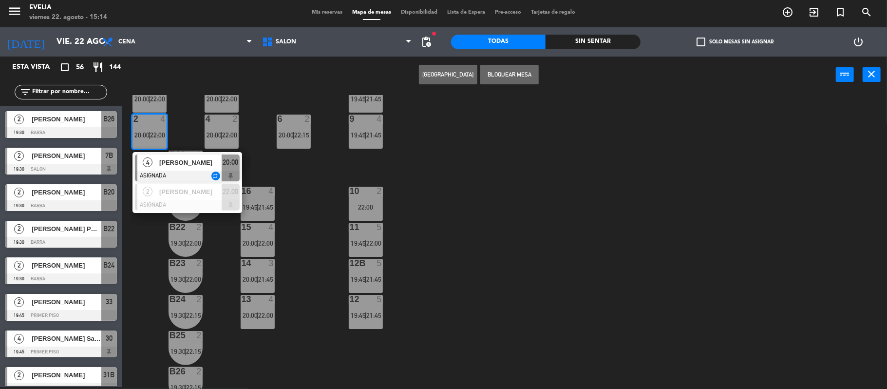
click at [517, 277] on div "34 2 20:00 | 22:00 33B 2 20:00 | 22:15 33 2 19:45 | 22:15 44 lock 1 32B 5 20:00…" at bounding box center [509, 242] width 757 height 294
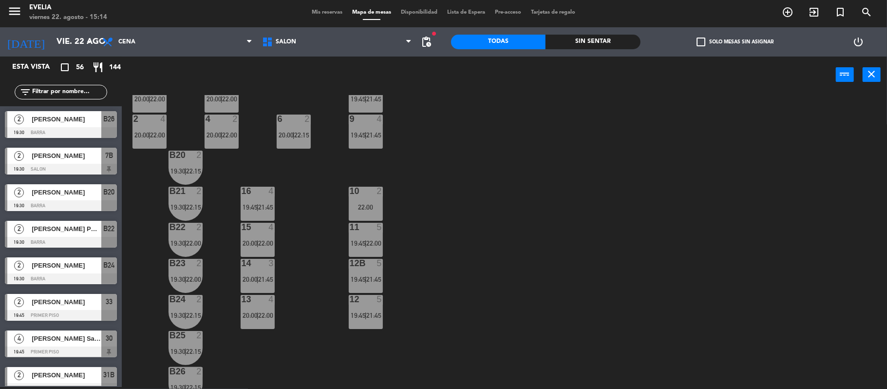
click at [273, 290] on div "14 3 20:00 | 21:45" at bounding box center [258, 276] width 34 height 34
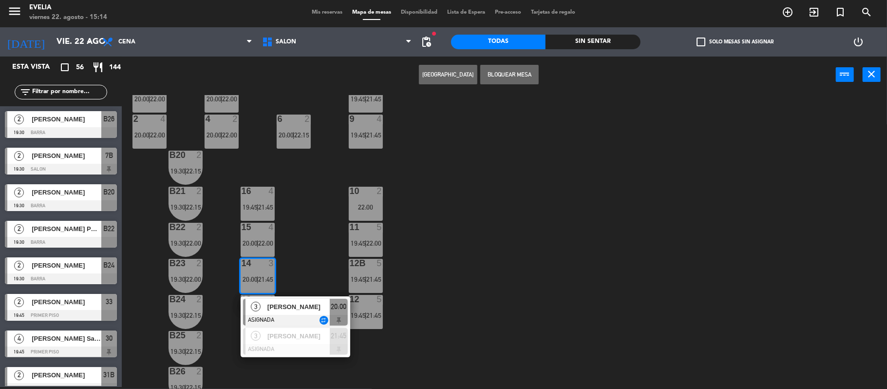
click at [301, 262] on div "34 2 20:00 | 22:00 33B 2 20:00 | 22:15 33 2 19:45 | 22:15 44 lock 1 32B 5 20:00…" at bounding box center [509, 242] width 757 height 294
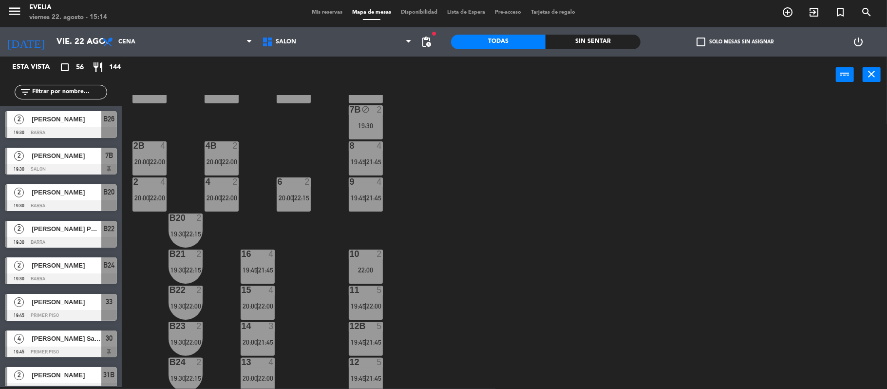
scroll to position [166, 0]
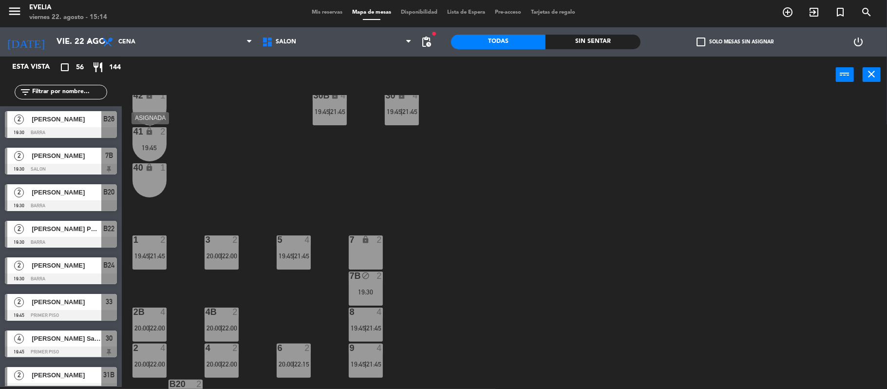
click at [161, 151] on div "19:45" at bounding box center [150, 147] width 34 height 7
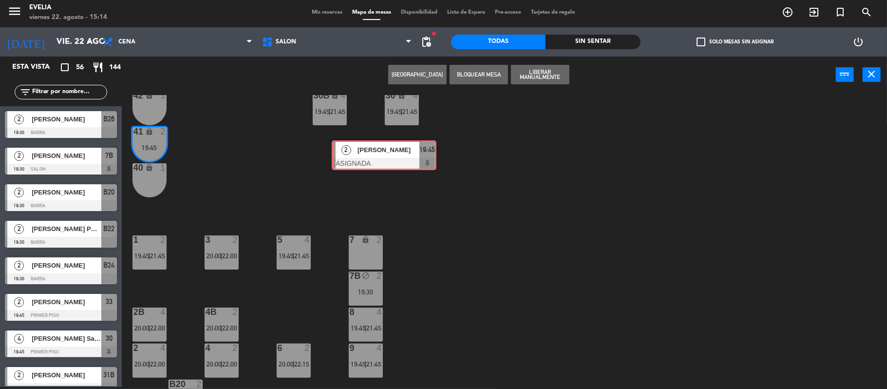
drag, startPoint x: 194, startPoint y: 180, endPoint x: 395, endPoint y: 162, distance: 201.5
click at [395, 162] on div "34 2 20:00 | 22:00 33B 2 20:00 | 22:15 33 2 19:45 | 22:15 44 lock 1 32B 5 20:00…" at bounding box center [509, 242] width 757 height 294
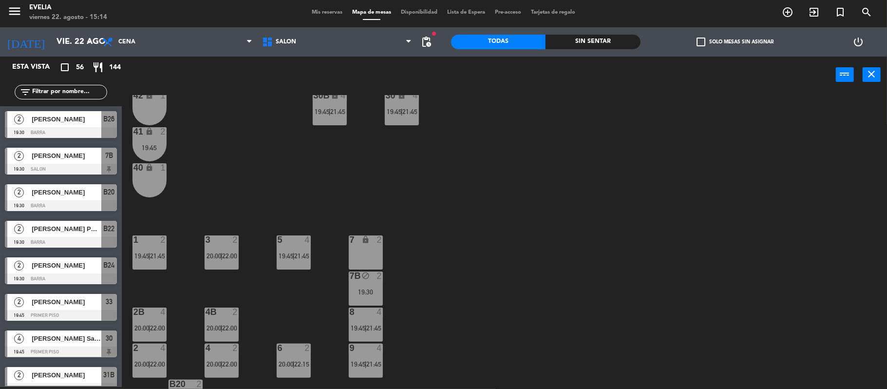
click at [149, 152] on div "41 lock 2 19:45" at bounding box center [150, 144] width 34 height 34
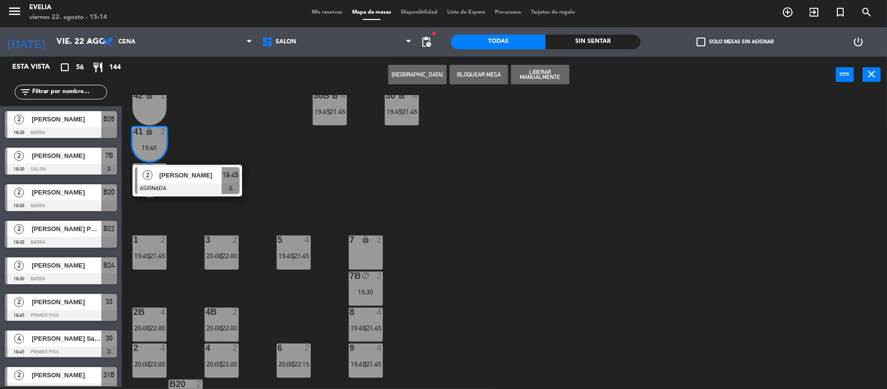
click at [180, 178] on span "[PERSON_NAME]" at bounding box center [190, 175] width 62 height 10
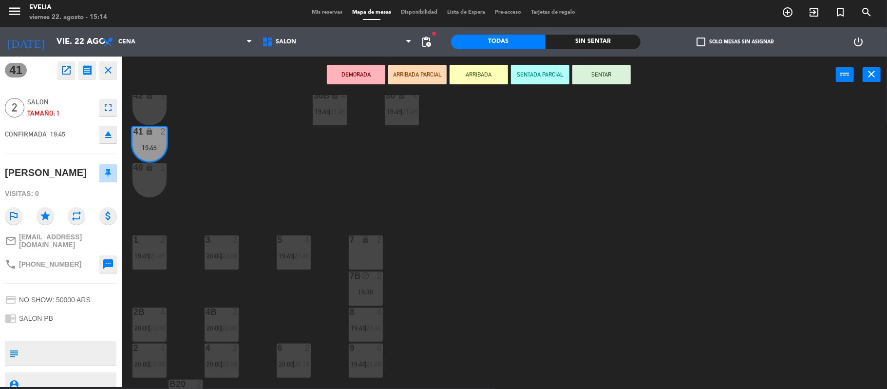
scroll to position [289, 0]
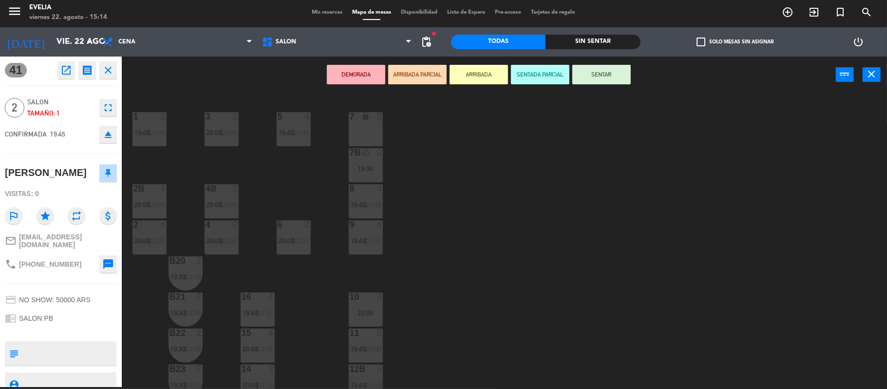
click at [375, 299] on div "2" at bounding box center [382, 296] width 16 height 9
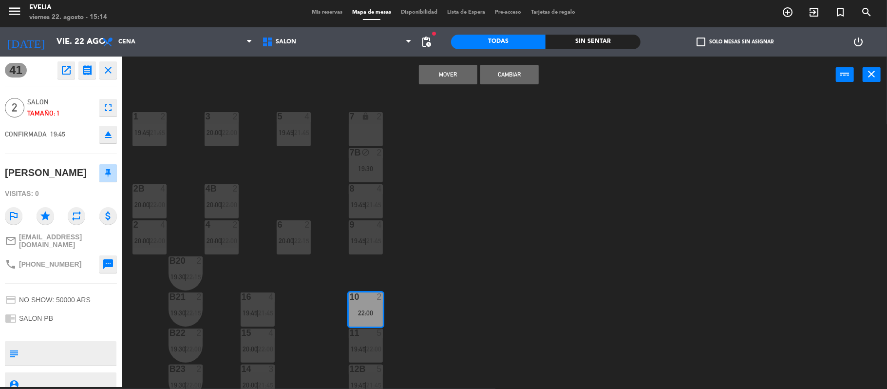
click at [462, 66] on button "Mover" at bounding box center [448, 74] width 58 height 19
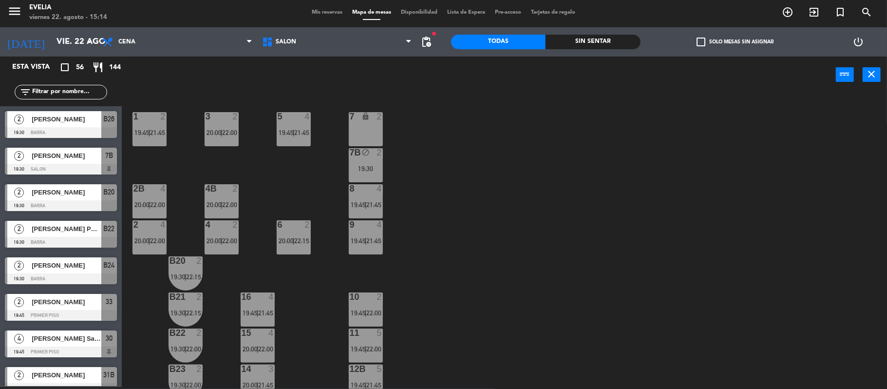
scroll to position [2, 0]
